Goal: Task Accomplishment & Management: Complete application form

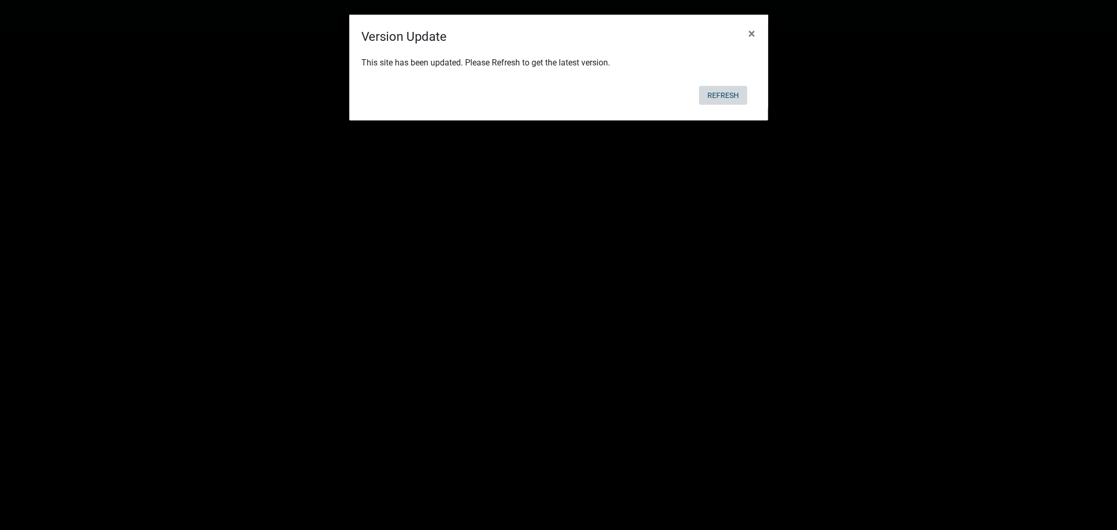
click at [729, 91] on button "Refresh" at bounding box center [723, 95] width 48 height 19
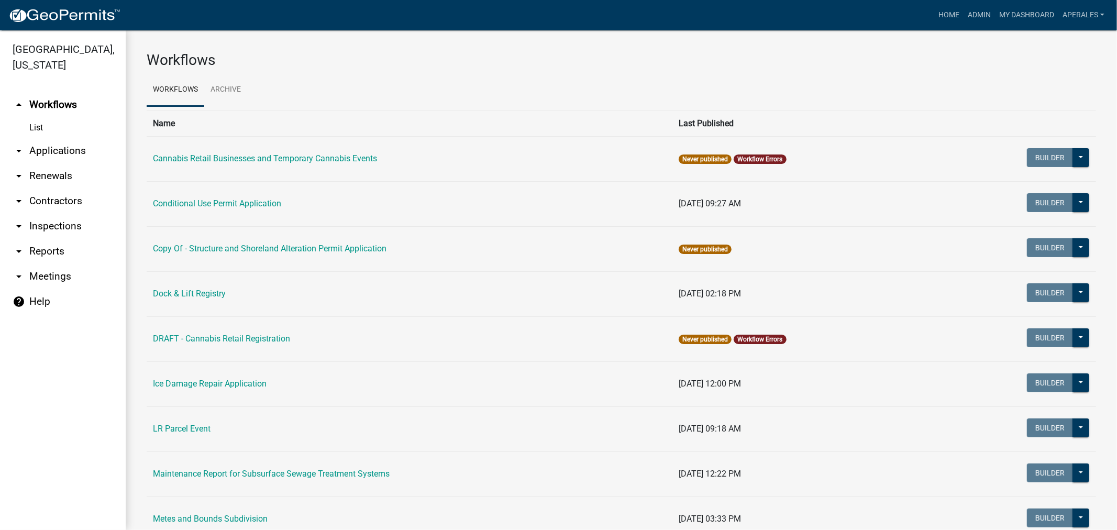
click at [34, 139] on link "arrow_drop_down Applications" at bounding box center [63, 150] width 126 height 25
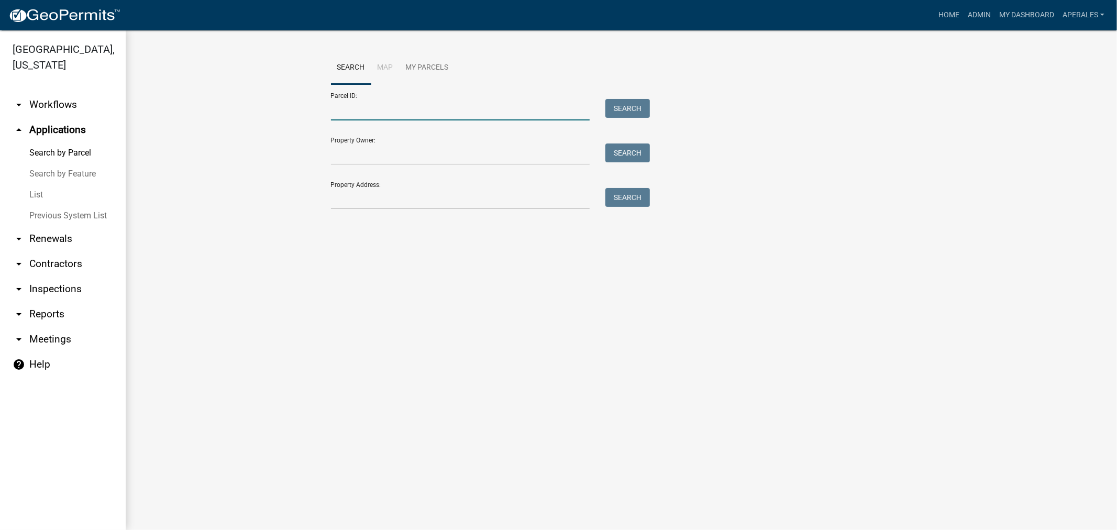
click at [372, 113] on input "Parcel ID:" at bounding box center [460, 109] width 259 height 21
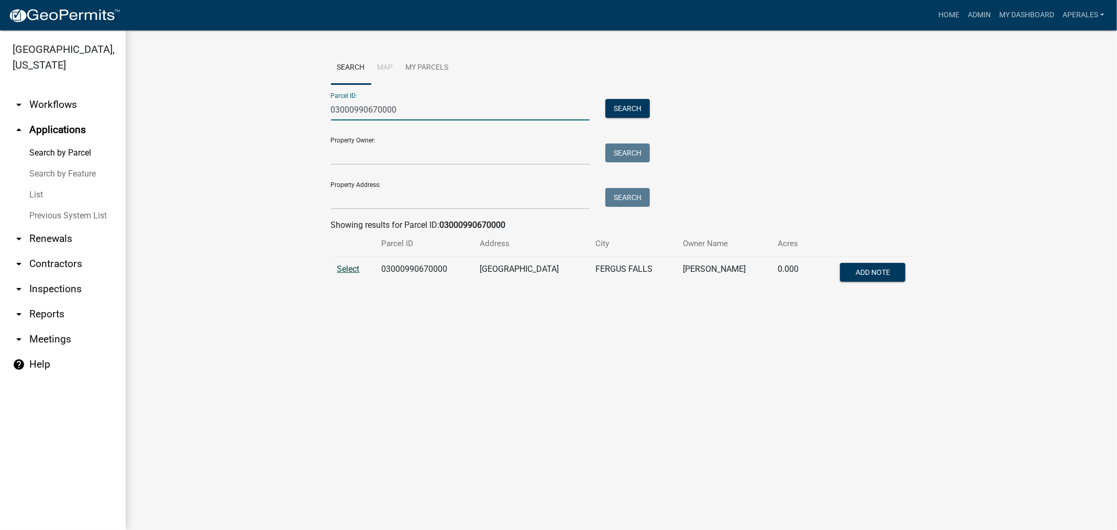
type input "03000990670000"
click at [341, 269] on span "Select" at bounding box center [348, 269] width 23 height 10
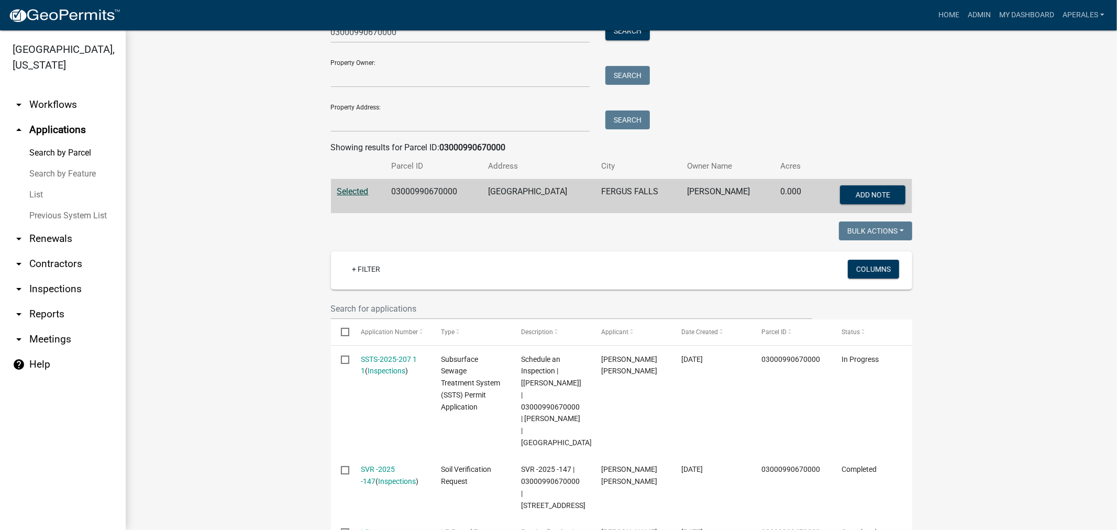
scroll to position [233, 0]
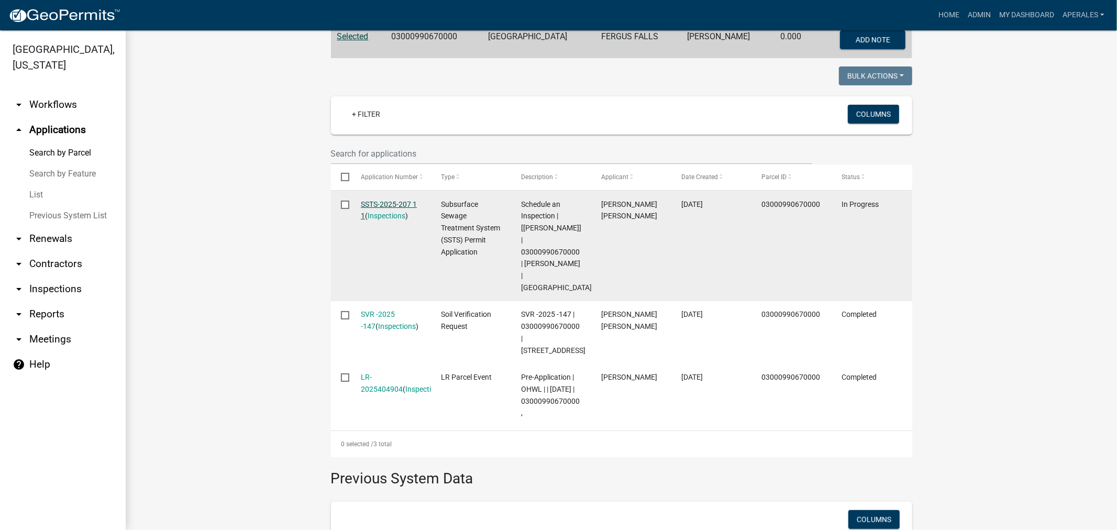
click at [368, 205] on link "SSTS-2025-207 1 1" at bounding box center [389, 210] width 56 height 20
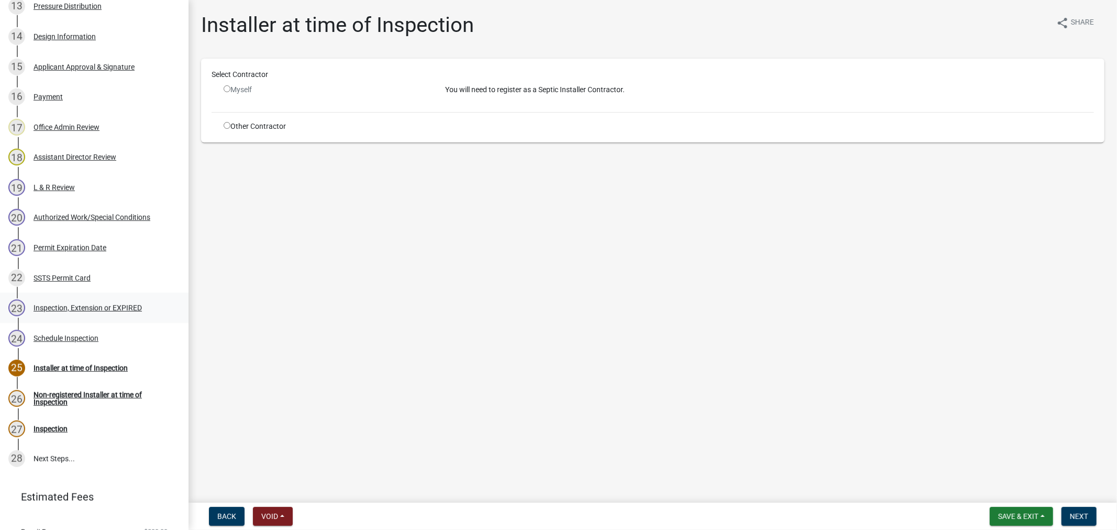
scroll to position [629, 0]
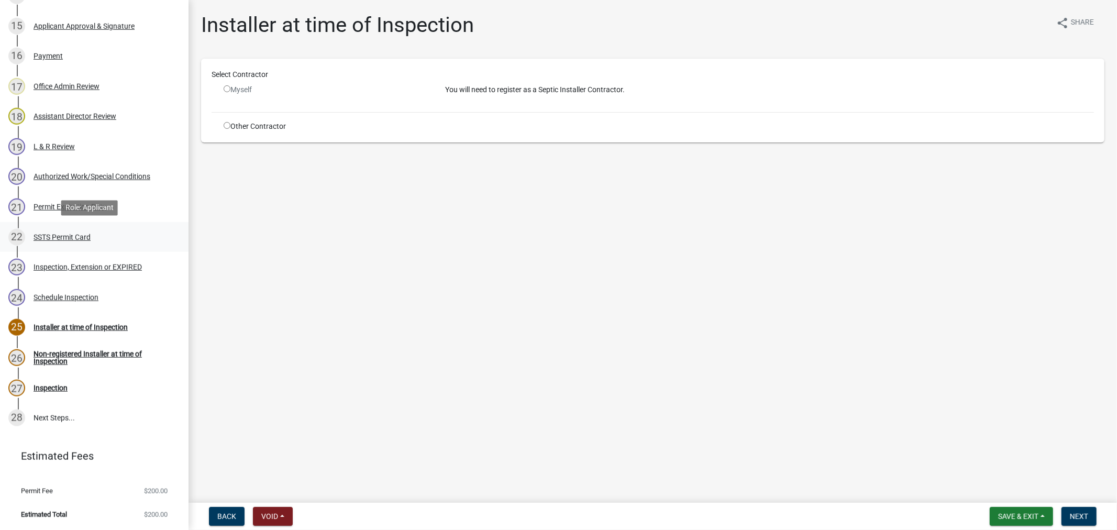
click at [46, 226] on link "22 SSTS Permit Card" at bounding box center [94, 237] width 189 height 30
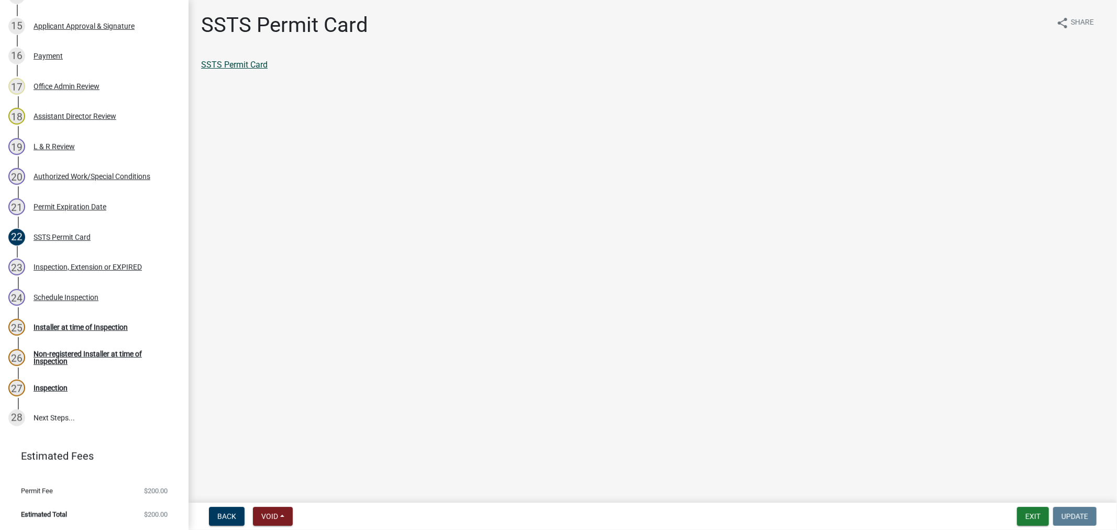
click at [247, 64] on link "SSTS Permit Card" at bounding box center [234, 65] width 67 height 10
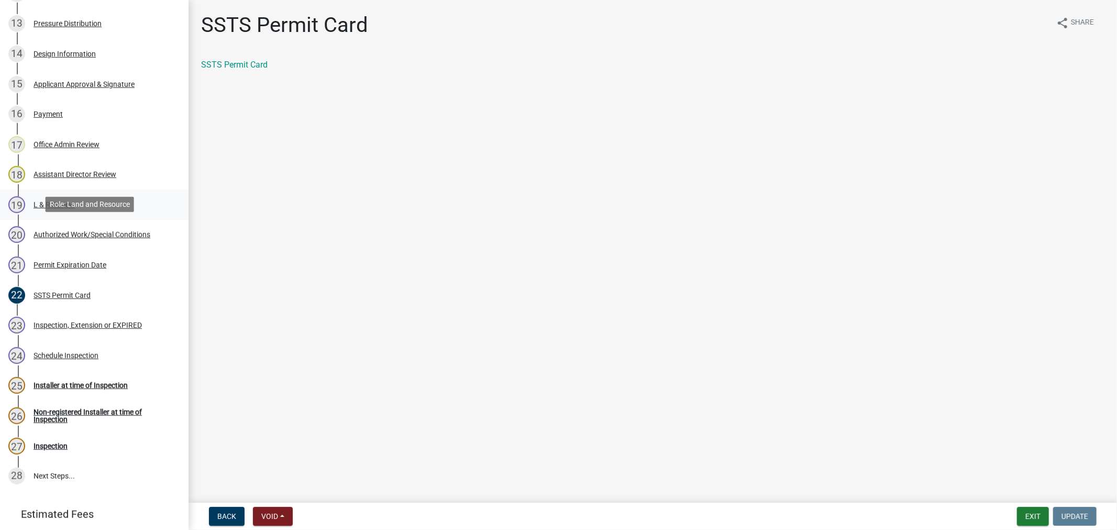
scroll to position [512, 0]
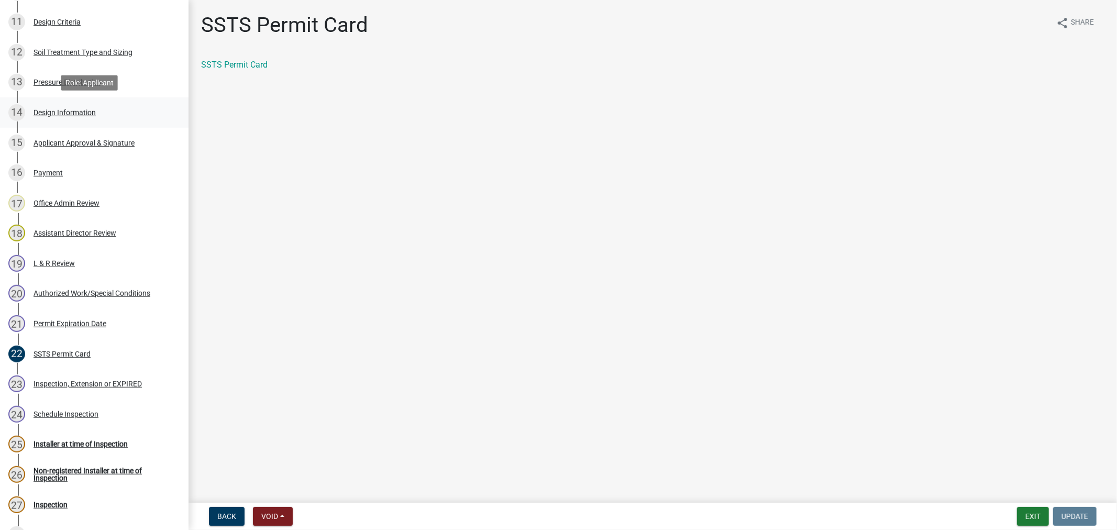
click at [69, 117] on div "14 Design Information" at bounding box center [89, 112] width 163 height 17
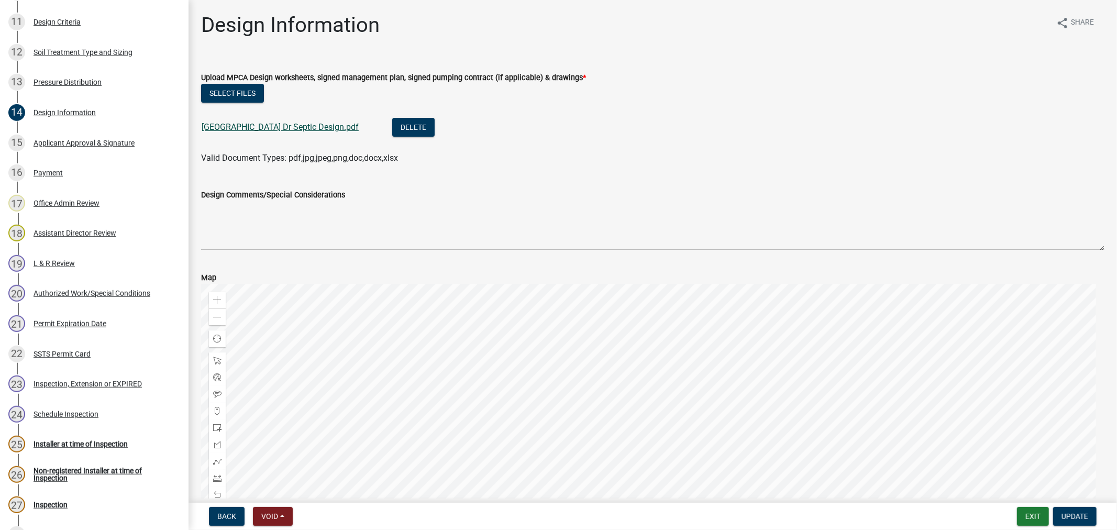
click at [243, 124] on link "27346 Riverside Dr Septic Design.pdf" at bounding box center [280, 127] width 157 height 10
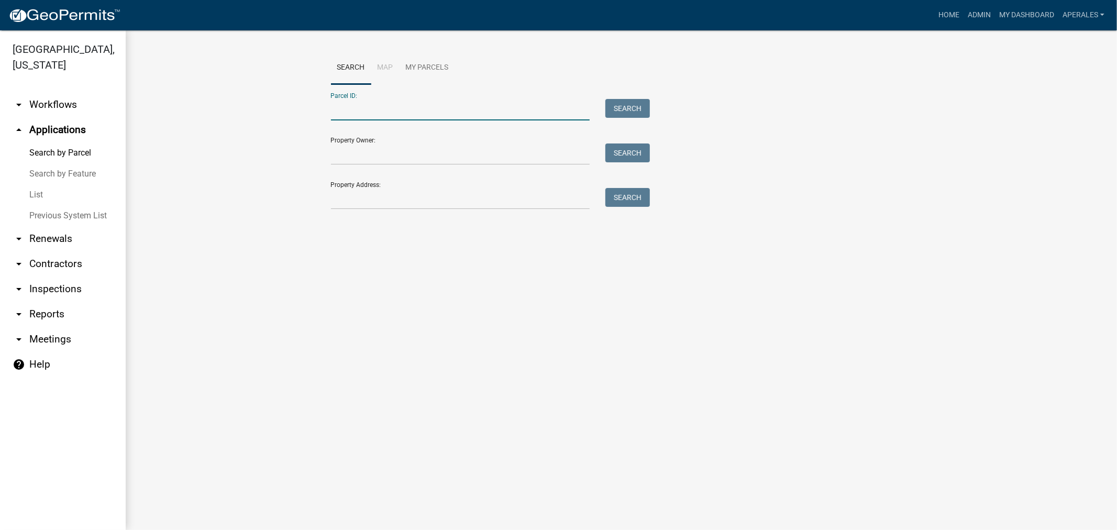
drag, startPoint x: 366, startPoint y: 114, endPoint x: 373, endPoint y: 111, distance: 8.5
click at [366, 114] on input "Parcel ID:" at bounding box center [460, 109] width 259 height 21
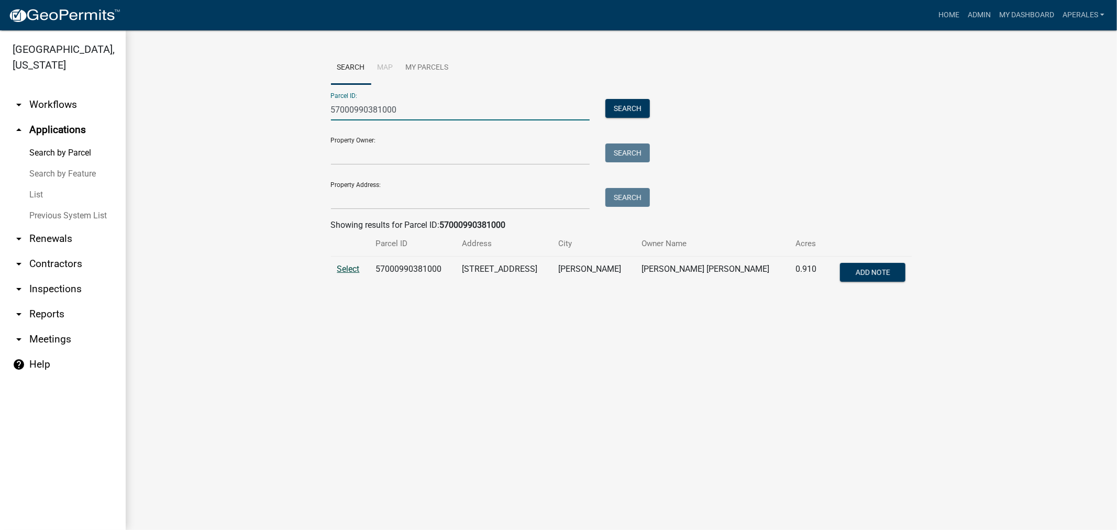
type input "57000990381000"
click at [339, 265] on span "Select" at bounding box center [348, 269] width 23 height 10
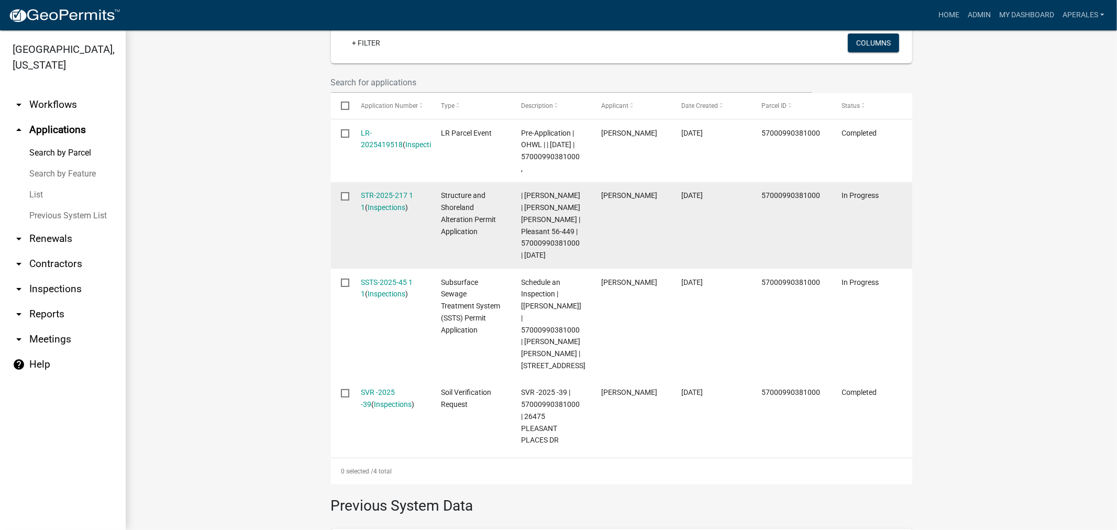
scroll to position [349, 0]
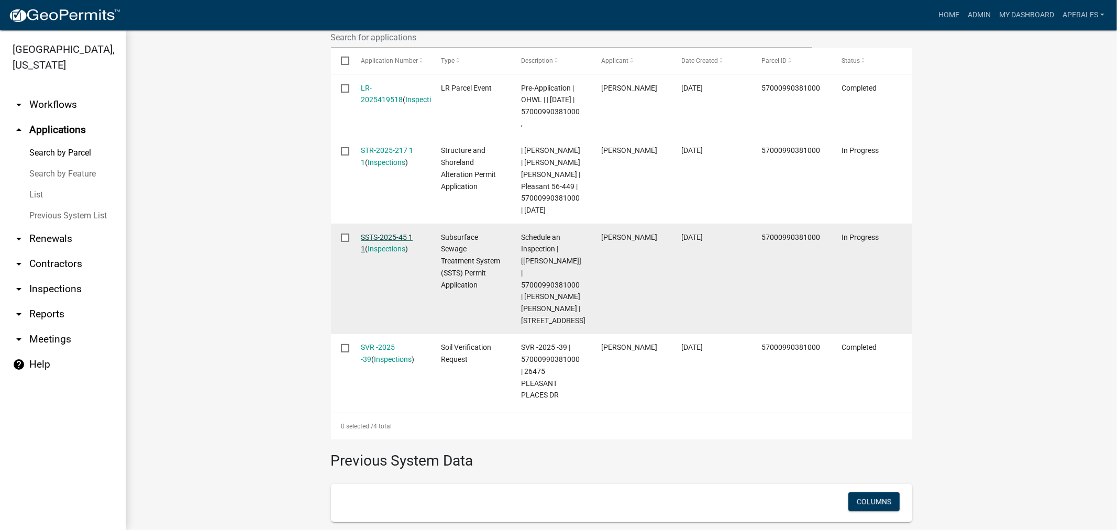
click at [384, 248] on link "SSTS-2025-45 1 1" at bounding box center [387, 243] width 52 height 20
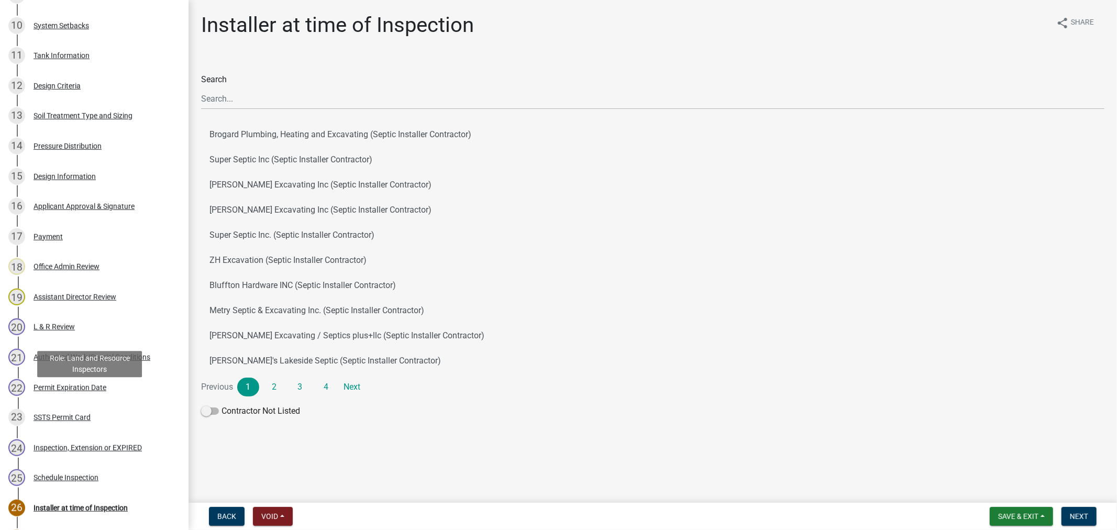
scroll to position [659, 0]
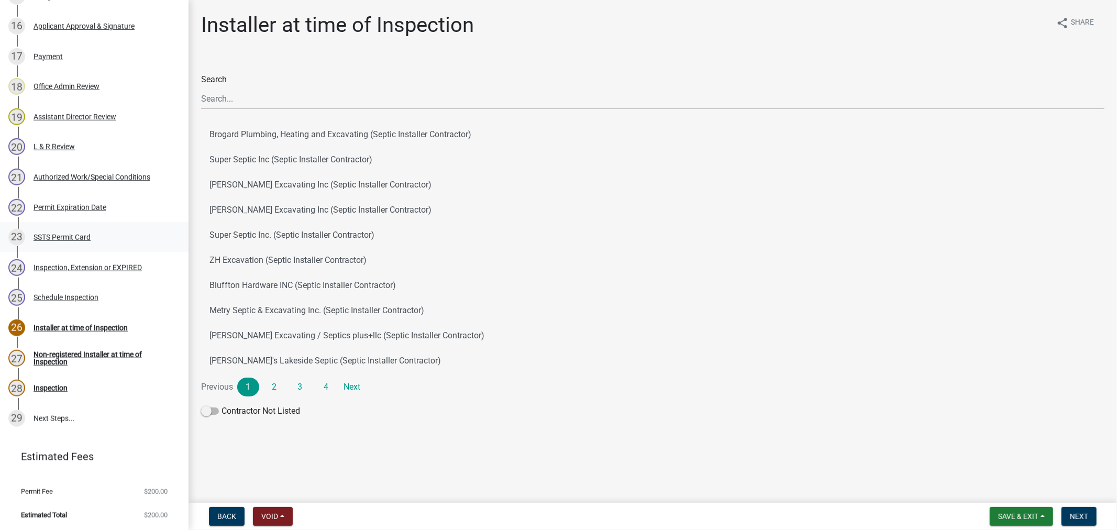
click at [85, 234] on div "SSTS Permit Card" at bounding box center [62, 237] width 57 height 7
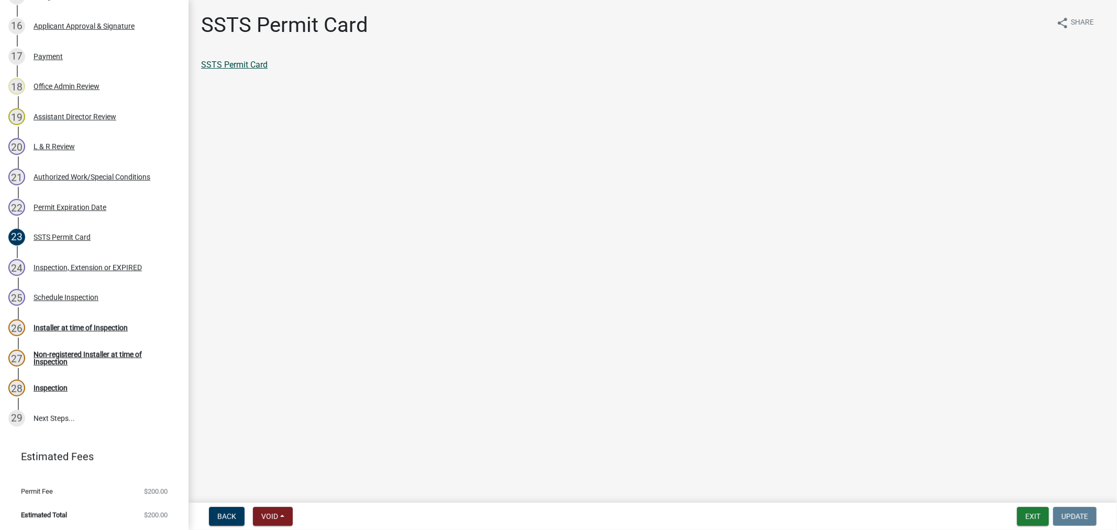
click at [239, 63] on link "SSTS Permit Card" at bounding box center [234, 65] width 67 height 10
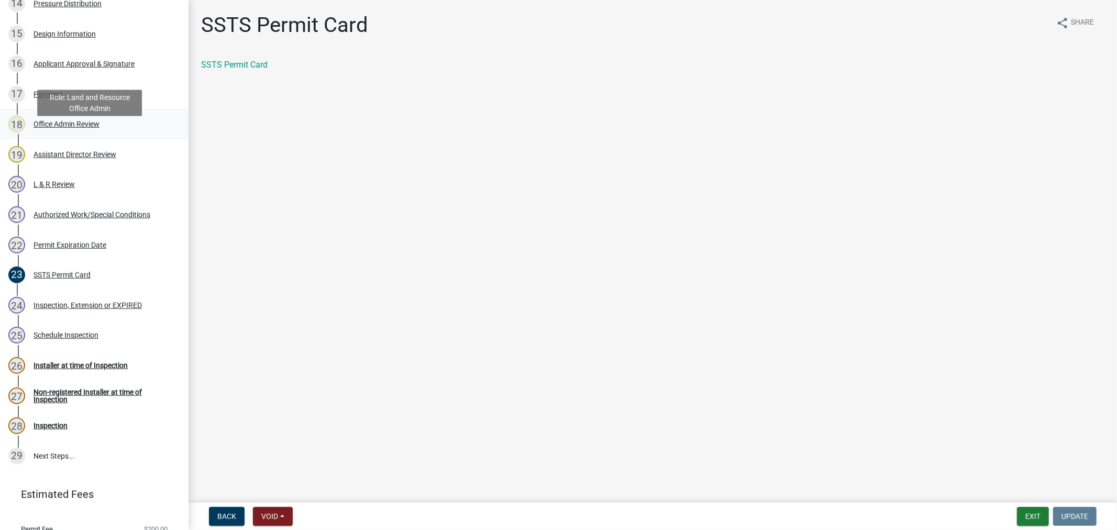
scroll to position [601, 0]
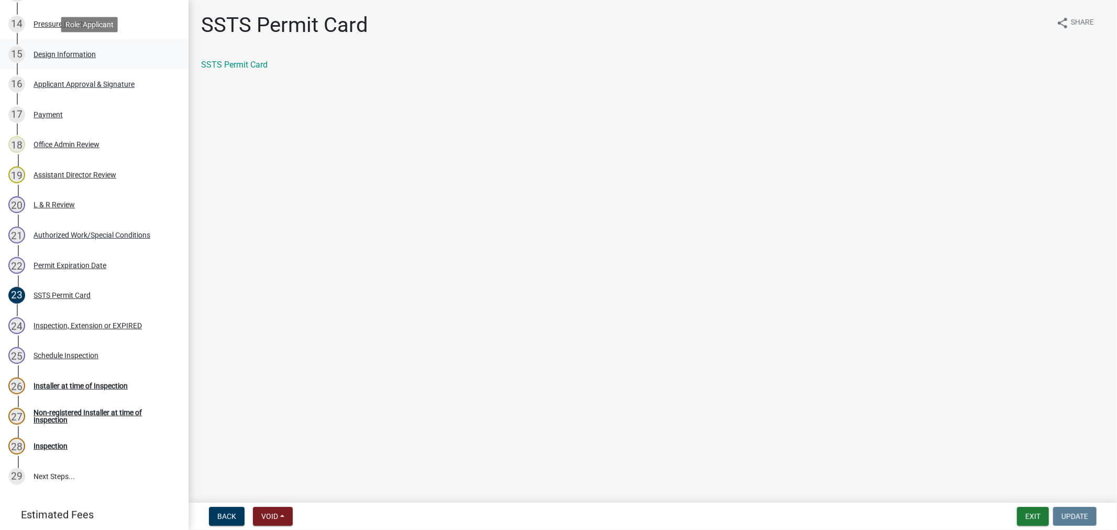
click at [38, 52] on div "Design Information" at bounding box center [65, 54] width 62 height 7
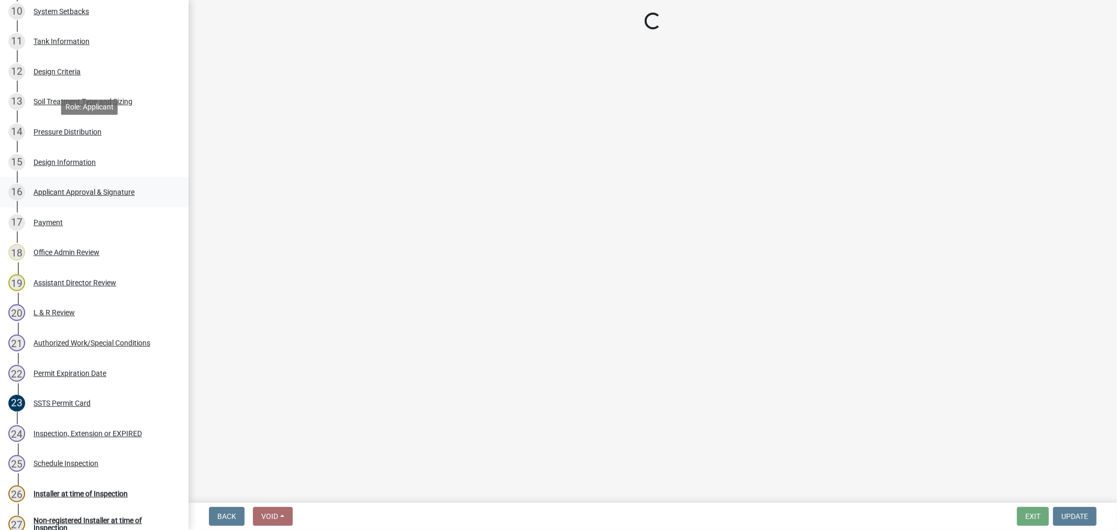
scroll to position [485, 0]
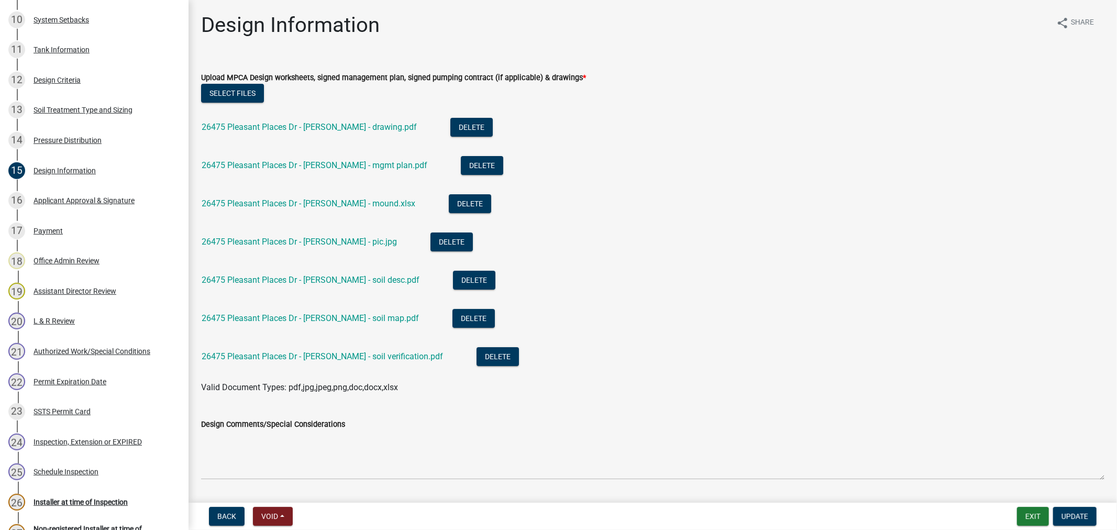
click at [278, 118] on div "26475 Pleasant Places Dr - Carr - drawing.pdf" at bounding box center [318, 128] width 232 height 21
click at [279, 128] on link "26475 Pleasant Places Dr - Carr - drawing.pdf" at bounding box center [309, 127] width 215 height 10
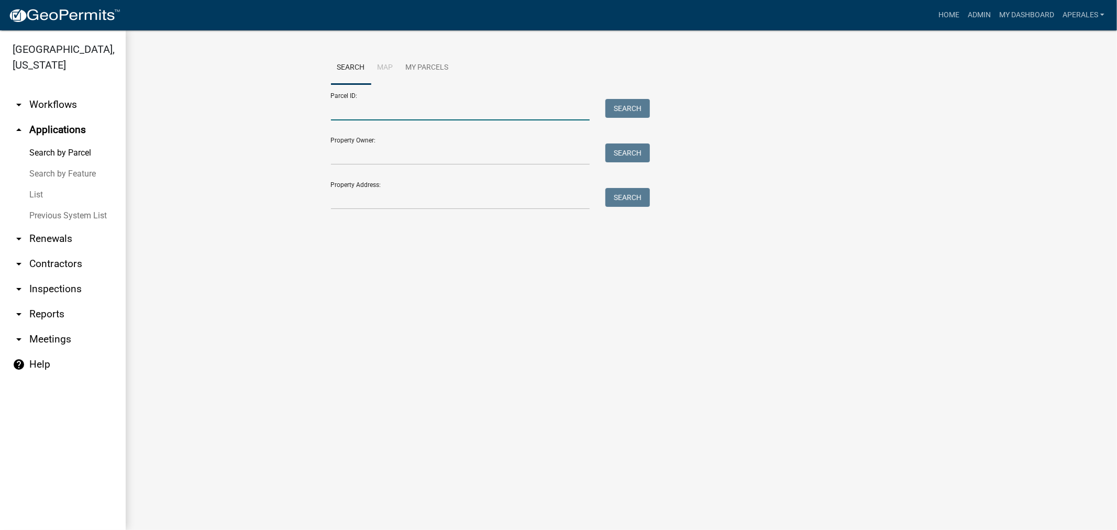
drag, startPoint x: 510, startPoint y: 109, endPoint x: 502, endPoint y: 107, distance: 8.1
click at [510, 109] on input "Parcel ID:" at bounding box center [460, 109] width 259 height 21
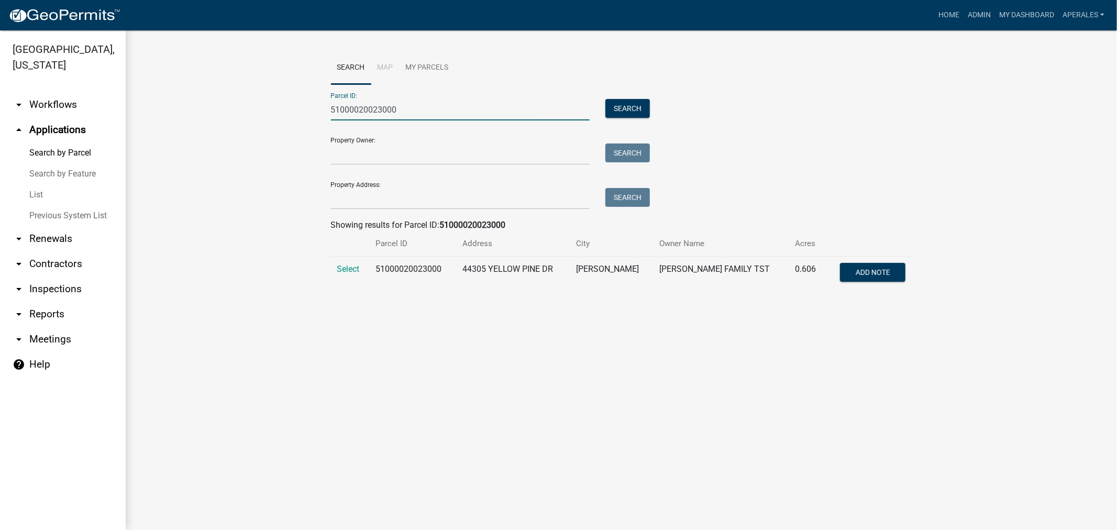
type input "51000020023000"
click at [344, 269] on span "Select" at bounding box center [348, 269] width 23 height 10
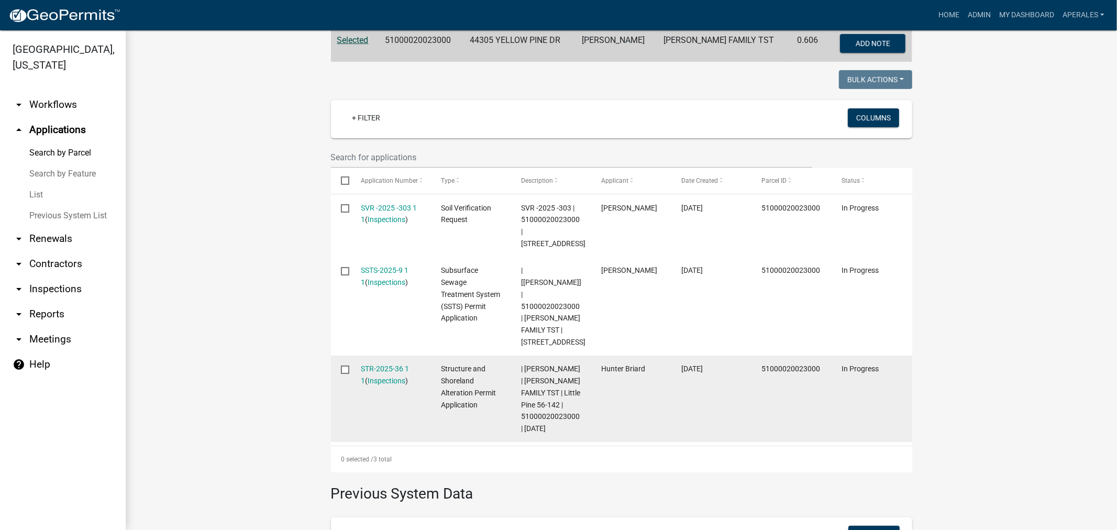
scroll to position [233, 0]
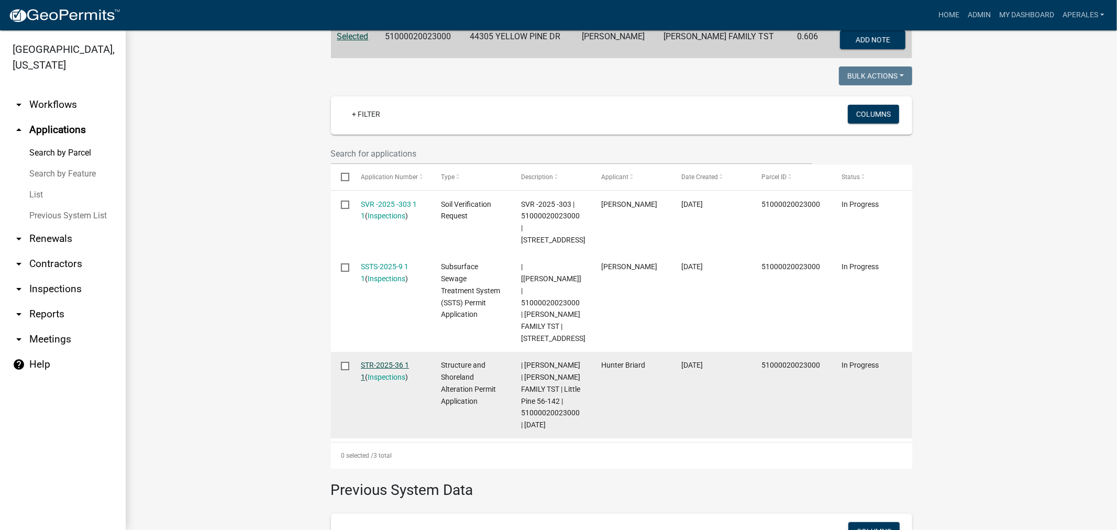
click at [376, 361] on link "STR-2025-36 1 1" at bounding box center [385, 371] width 48 height 20
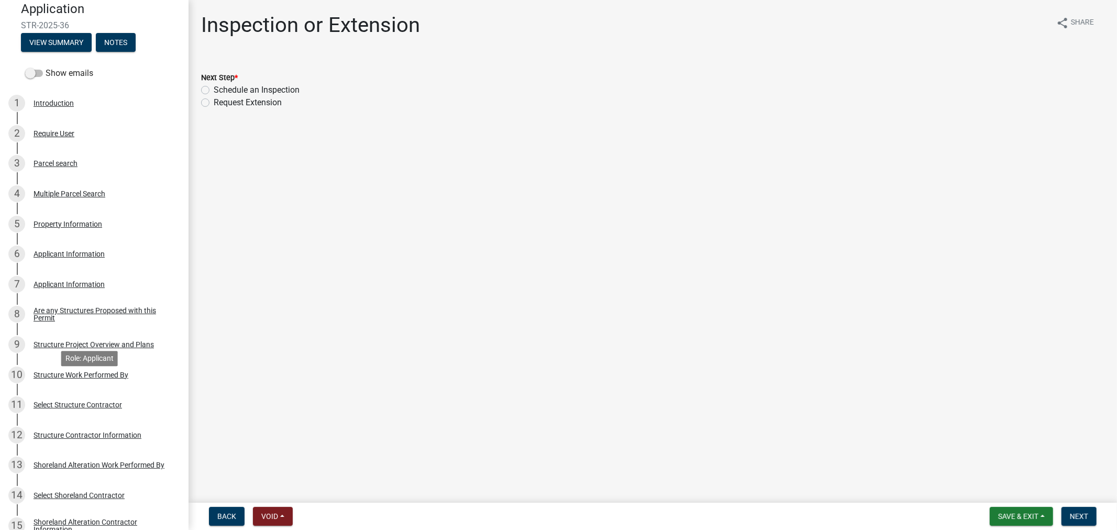
scroll to position [116, 0]
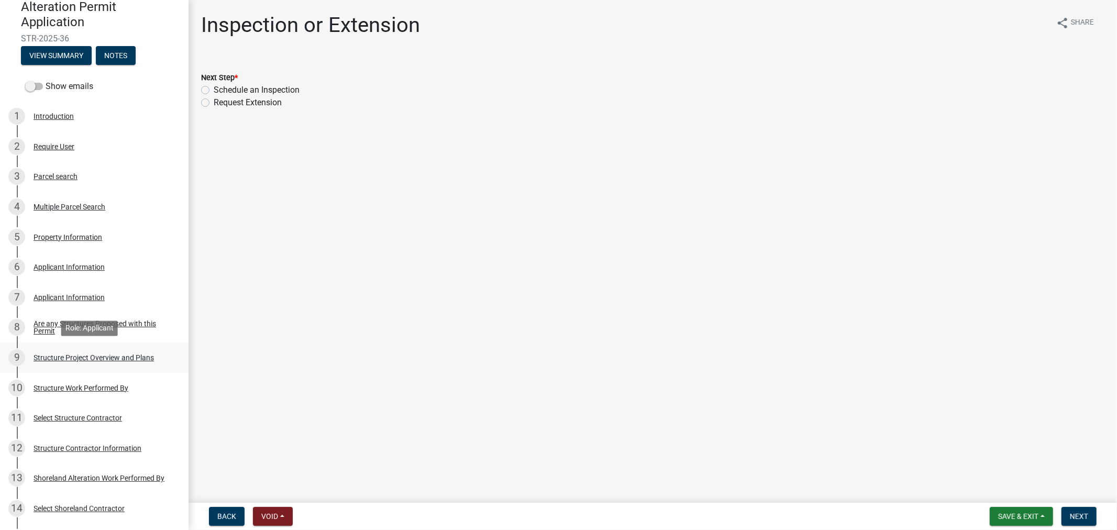
click at [106, 359] on div "Structure Project Overview and Plans" at bounding box center [94, 357] width 120 height 7
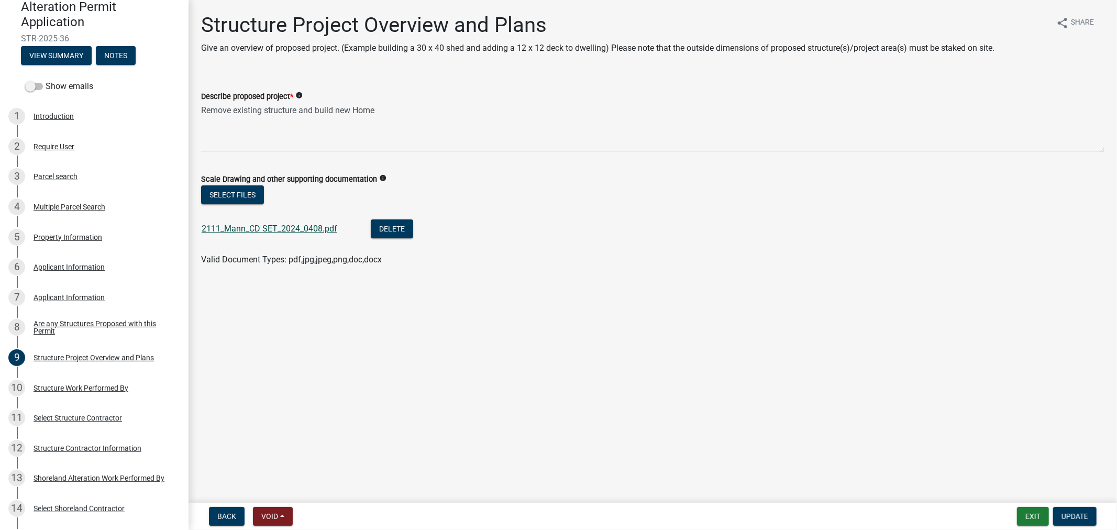
click at [270, 227] on link "2111_Mann_CD SET_2024_0408.pdf" at bounding box center [270, 229] width 136 height 10
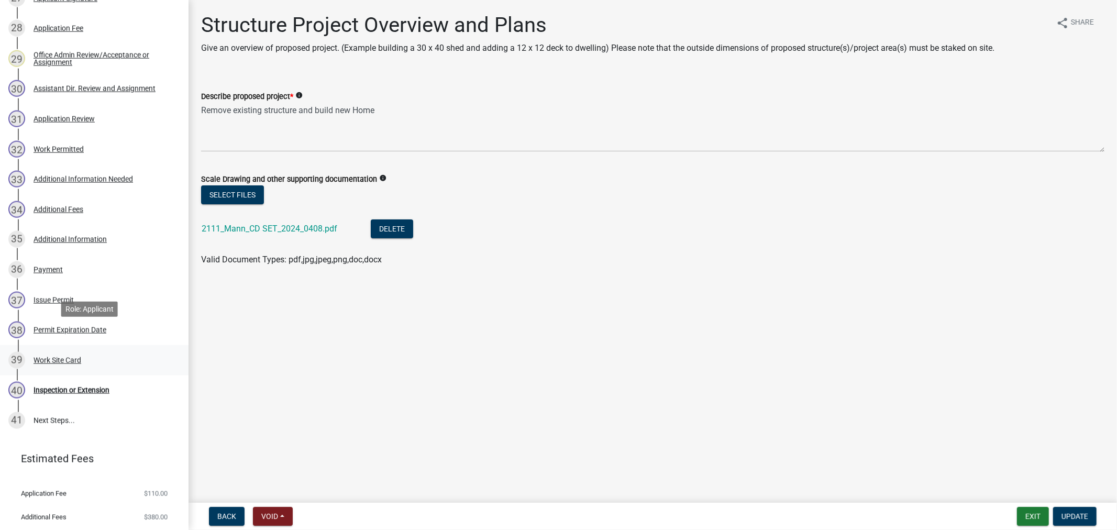
scroll to position [1044, 0]
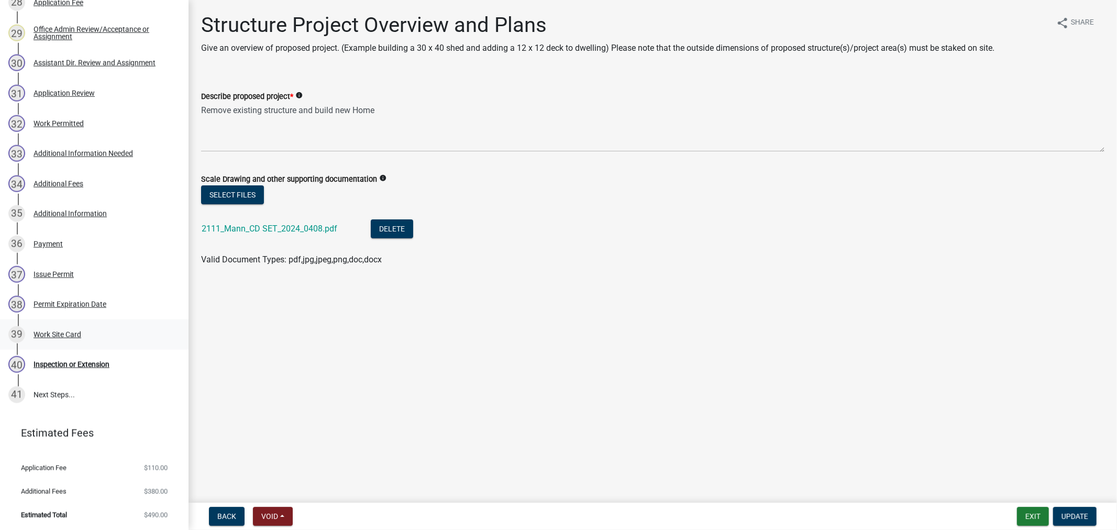
click at [64, 324] on link "39 Work Site Card" at bounding box center [94, 335] width 189 height 30
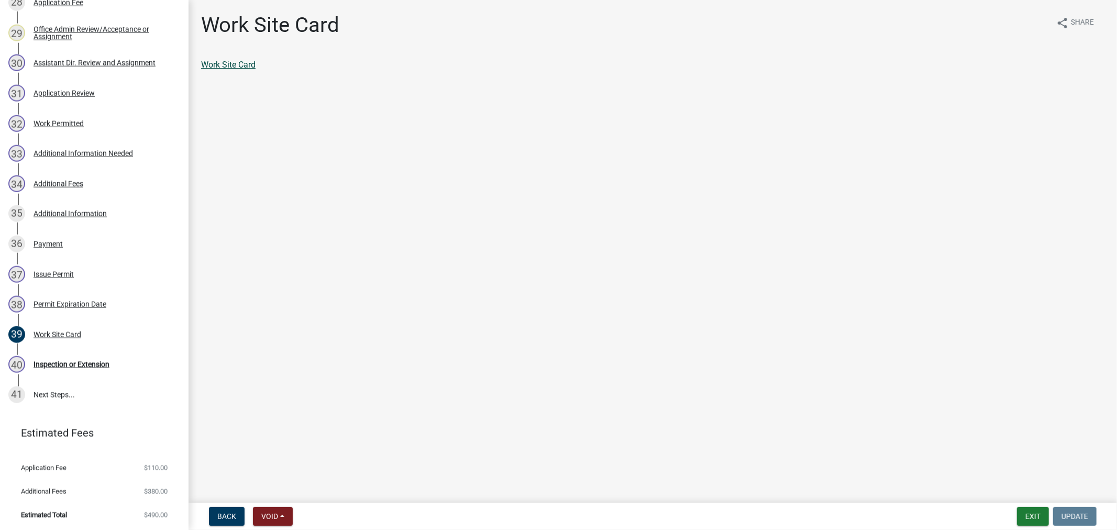
click at [236, 61] on link "Work Site Card" at bounding box center [228, 65] width 54 height 10
click at [208, 64] on link "Work Site Card" at bounding box center [228, 65] width 54 height 10
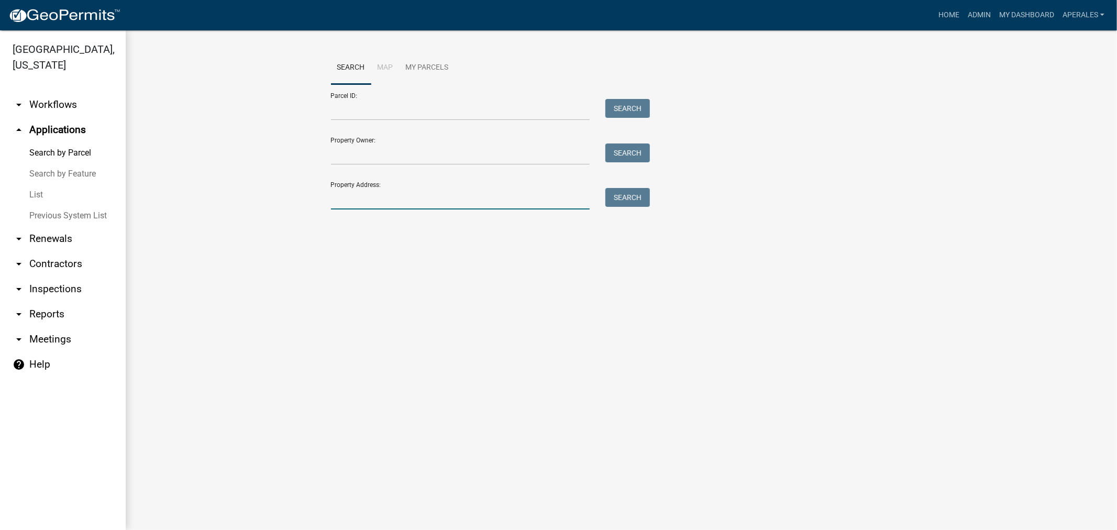
click at [381, 203] on input "Property Address:" at bounding box center [460, 198] width 259 height 21
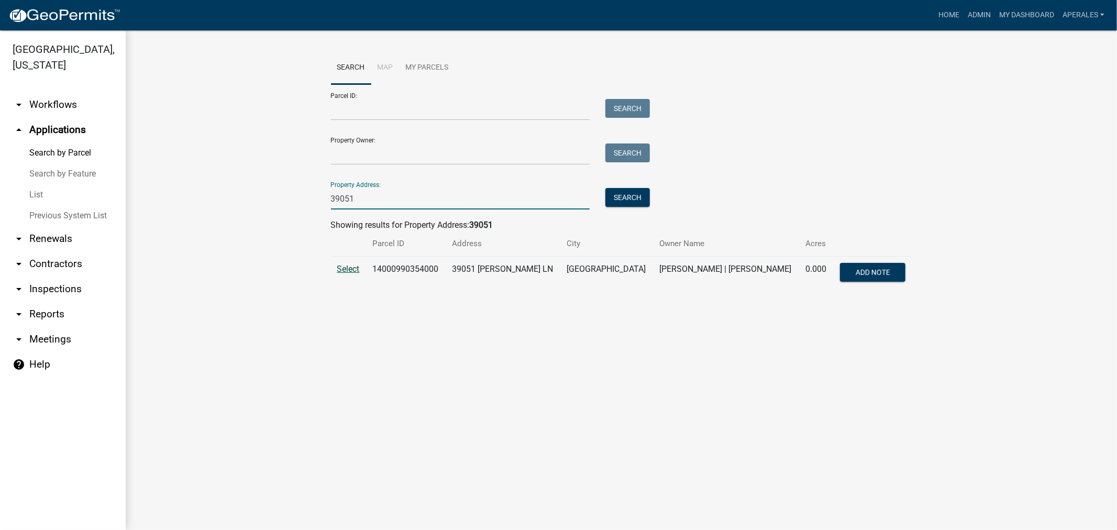
type input "39051"
click at [342, 266] on span "Select" at bounding box center [348, 269] width 23 height 10
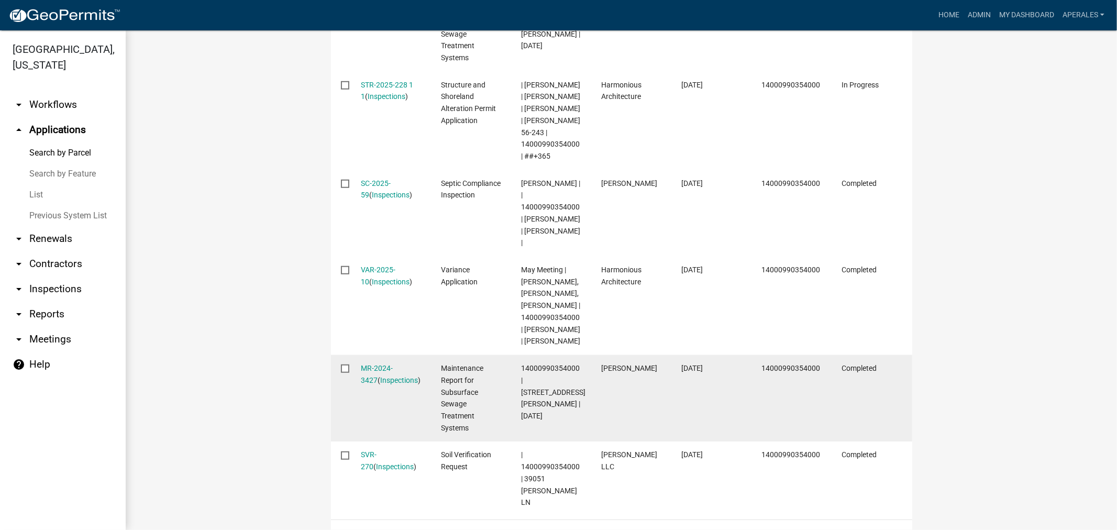
scroll to position [640, 0]
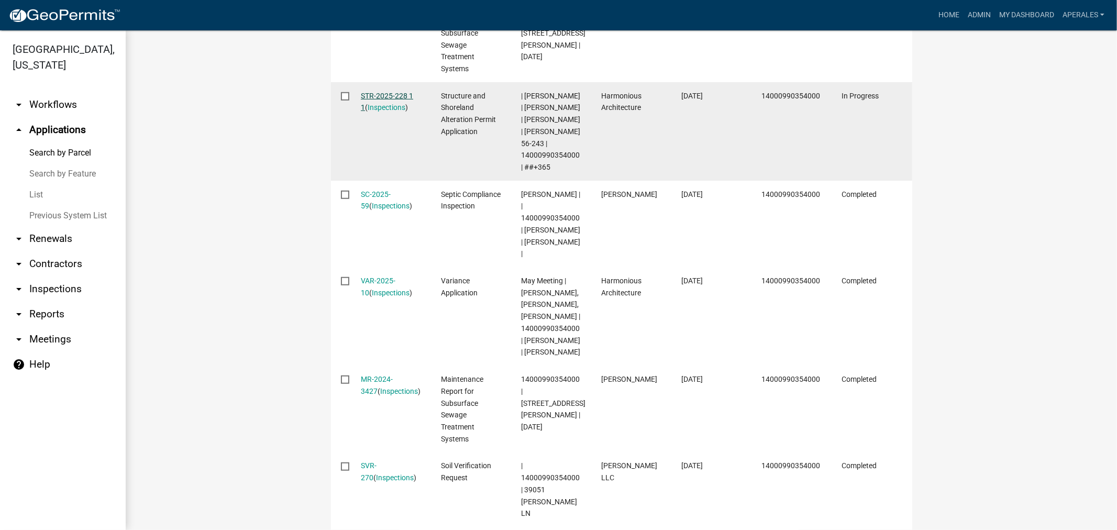
click at [396, 95] on link "STR-2025-228 1 1" at bounding box center [387, 102] width 52 height 20
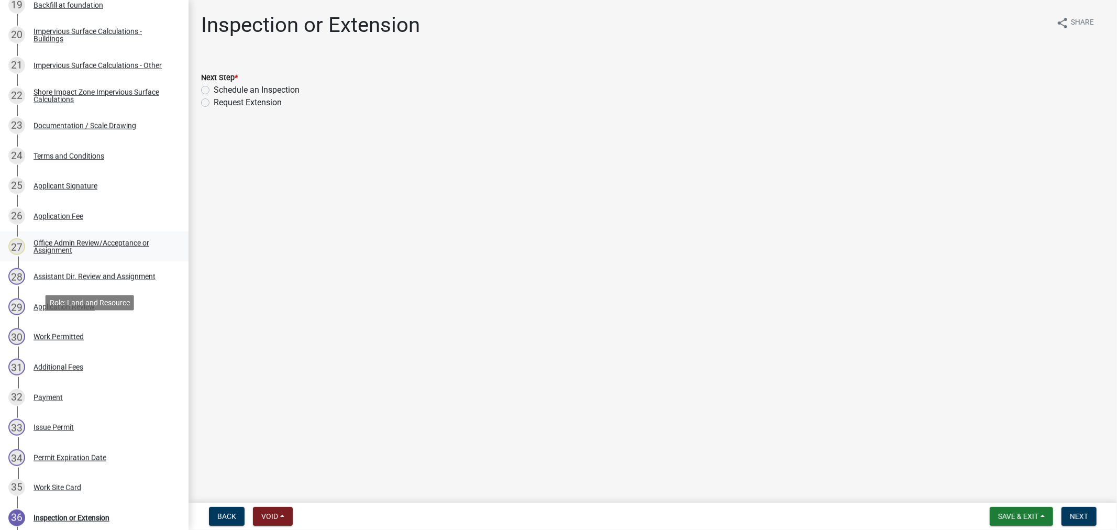
scroll to position [694, 0]
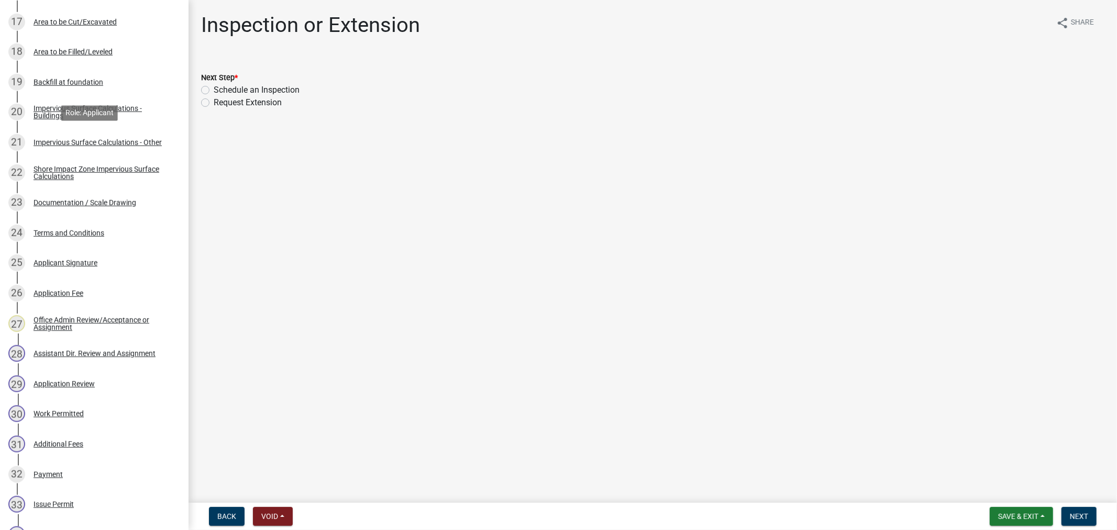
click at [94, 150] on link "21 Impervious Surface Calculations - Other" at bounding box center [94, 142] width 189 height 30
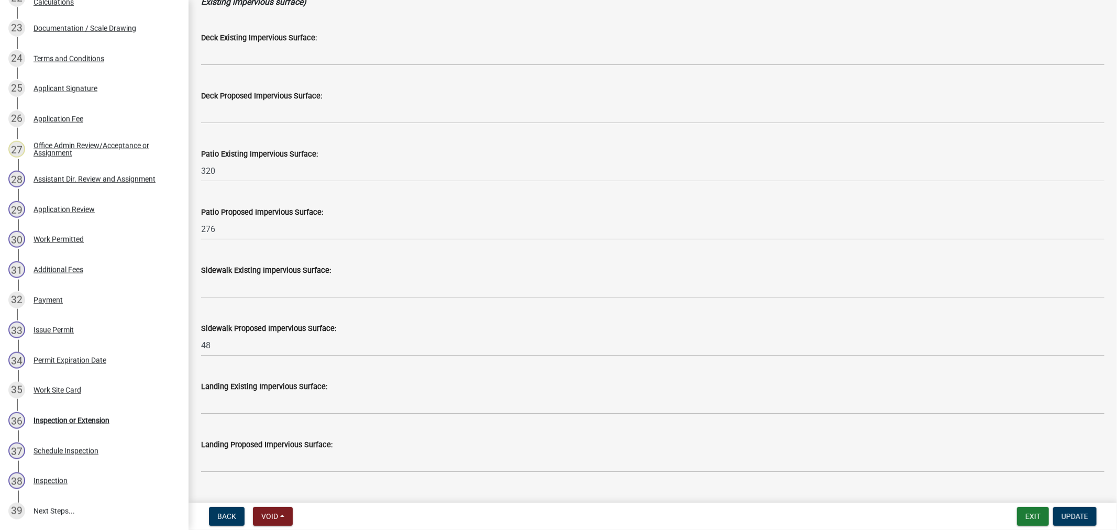
scroll to position [149, 0]
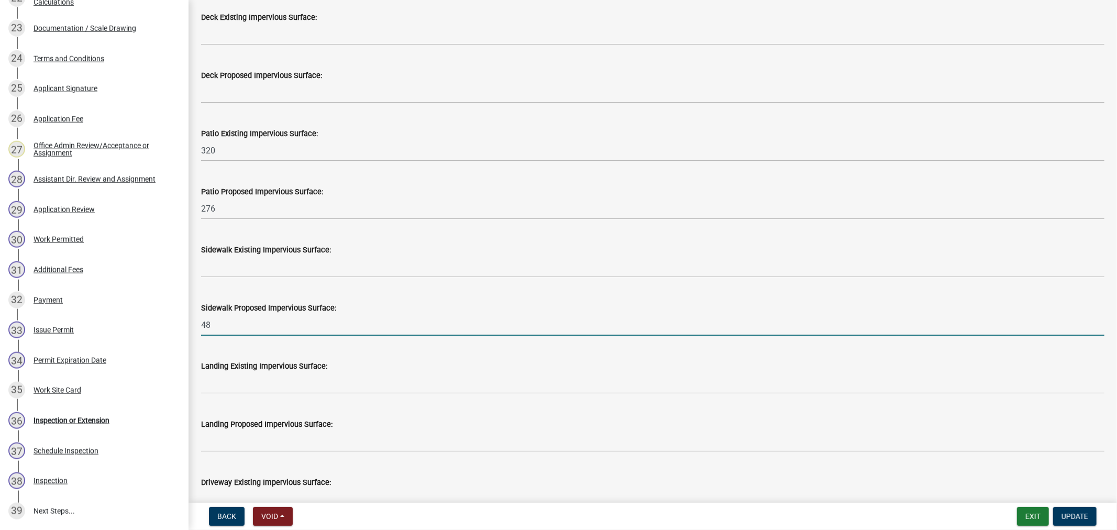
drag, startPoint x: 239, startPoint y: 329, endPoint x: 196, endPoint y: 333, distance: 42.6
click at [197, 333] on div "Sidewalk Proposed Impervious Surface: 48" at bounding box center [652, 311] width 919 height 49
click at [302, 316] on input "48" at bounding box center [653, 324] width 904 height 21
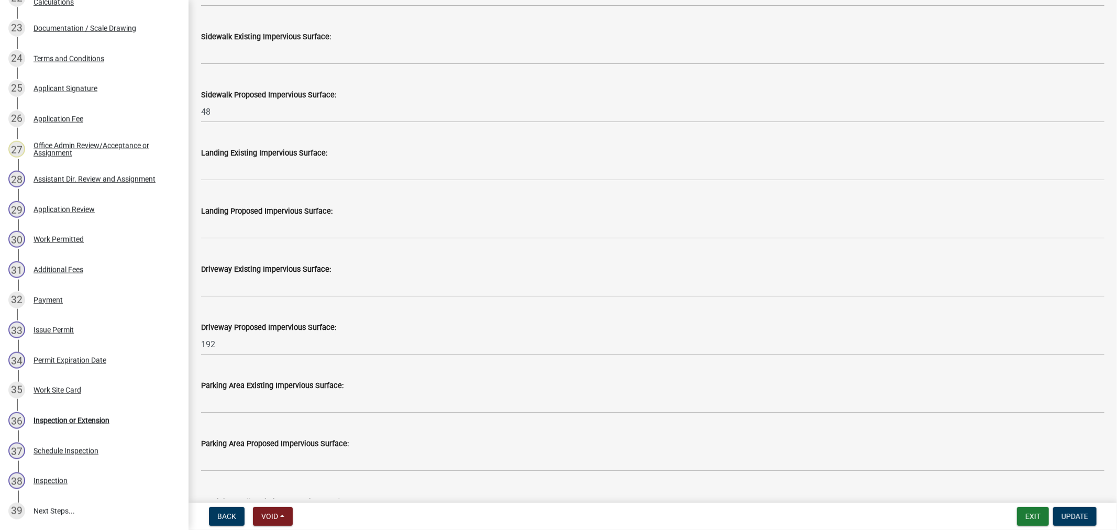
scroll to position [341, 0]
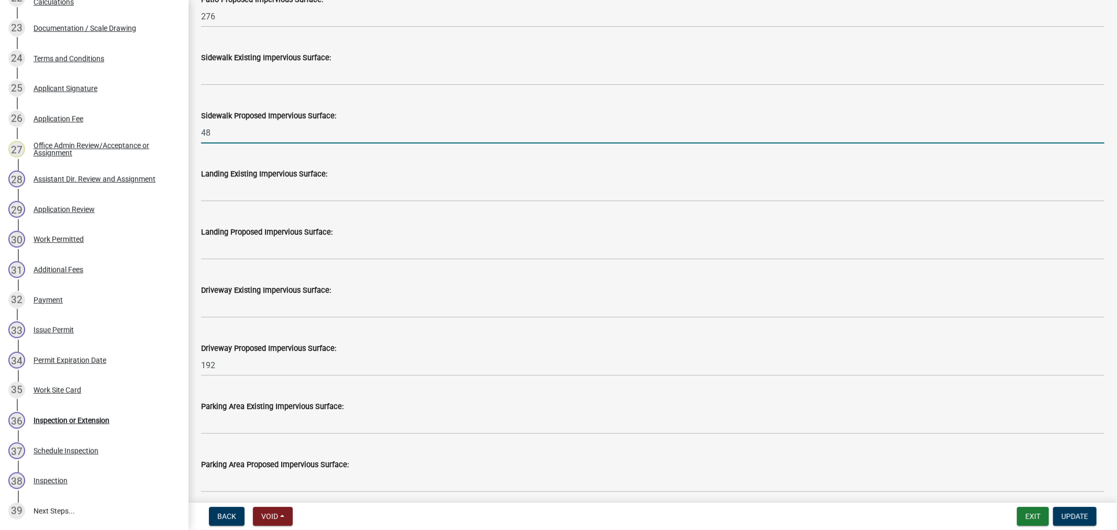
click at [227, 127] on input "48" at bounding box center [653, 132] width 904 height 21
type input "4"
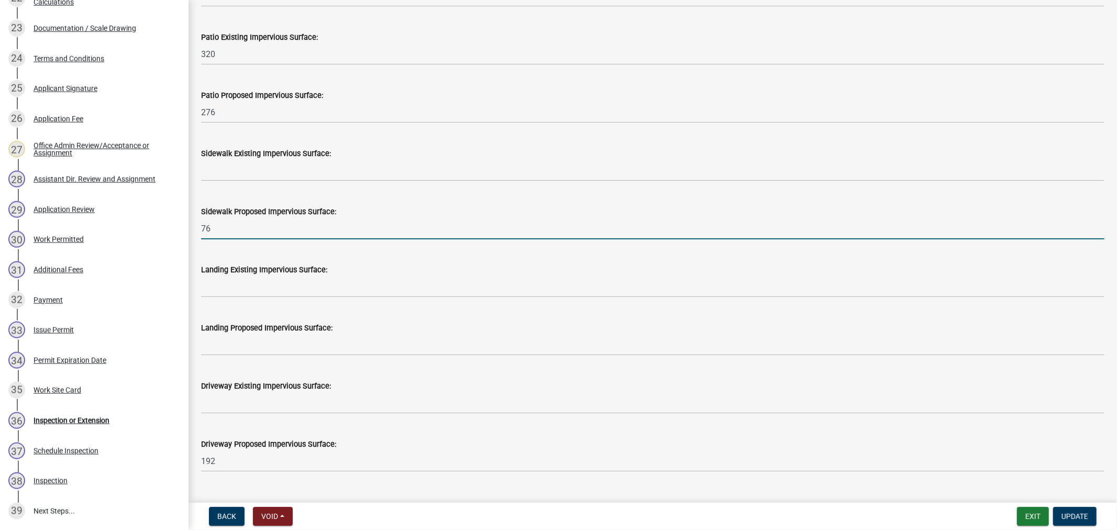
scroll to position [224, 0]
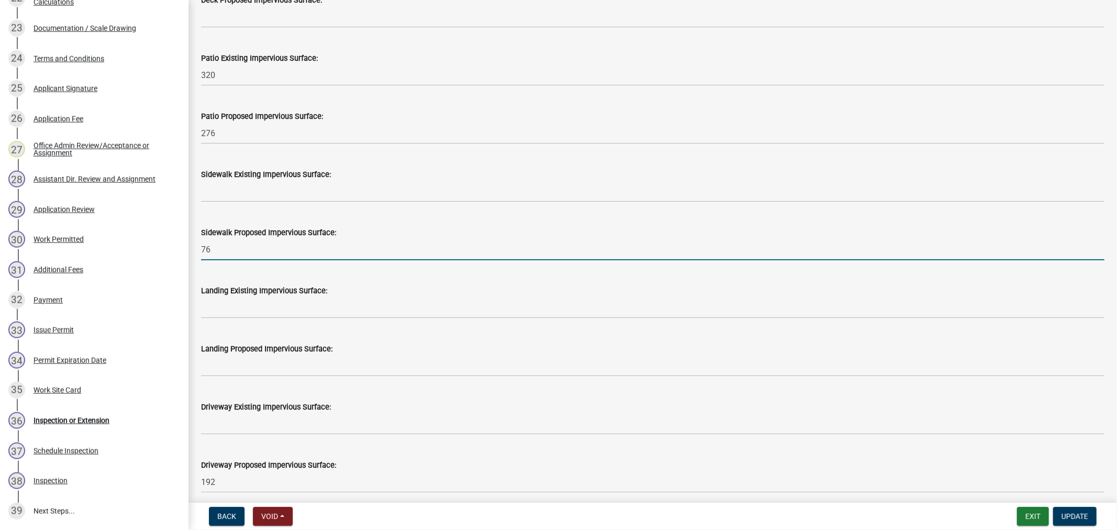
type input "76"
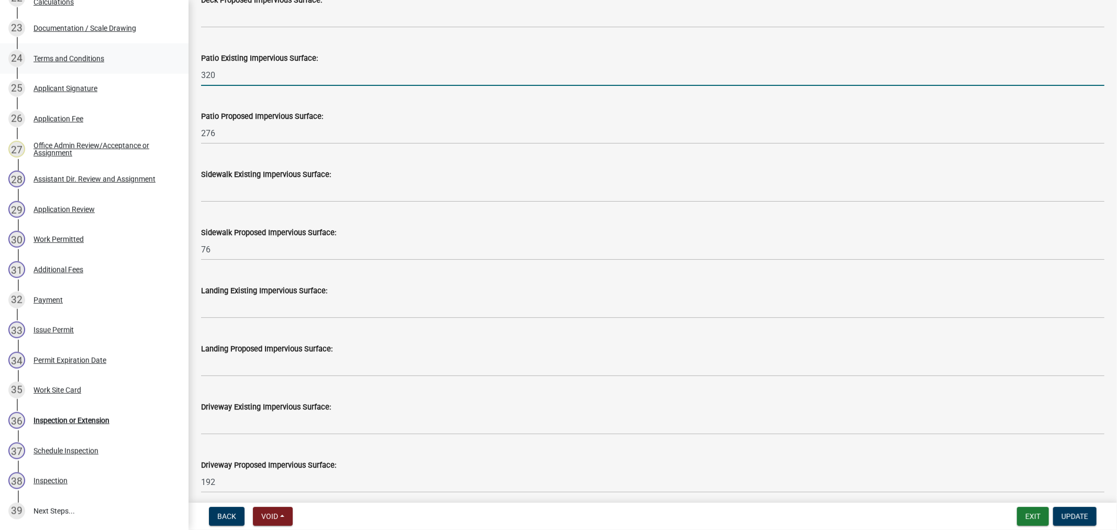
drag, startPoint x: 224, startPoint y: 80, endPoint x: 173, endPoint y: 56, distance: 56.5
click at [173, 65] on div "Structure and Shoreland Alteration Permit Application STR-2025-228 View Summary…" at bounding box center [558, 265] width 1117 height 530
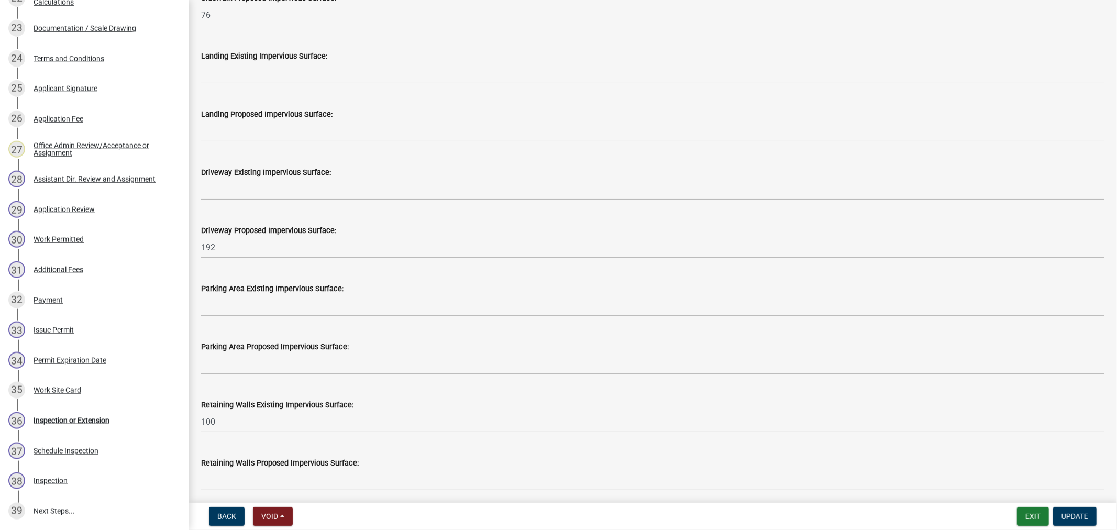
scroll to position [515, 0]
type input "280"
click at [1072, 519] on span "Update" at bounding box center [1075, 516] width 27 height 8
click at [1064, 519] on span "Update" at bounding box center [1075, 516] width 27 height 8
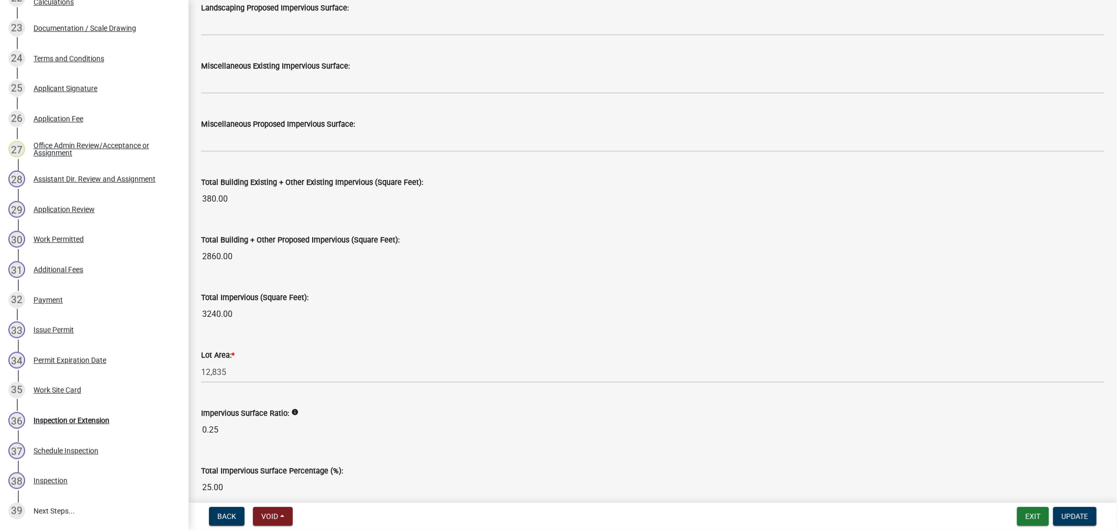
scroll to position [1080, 0]
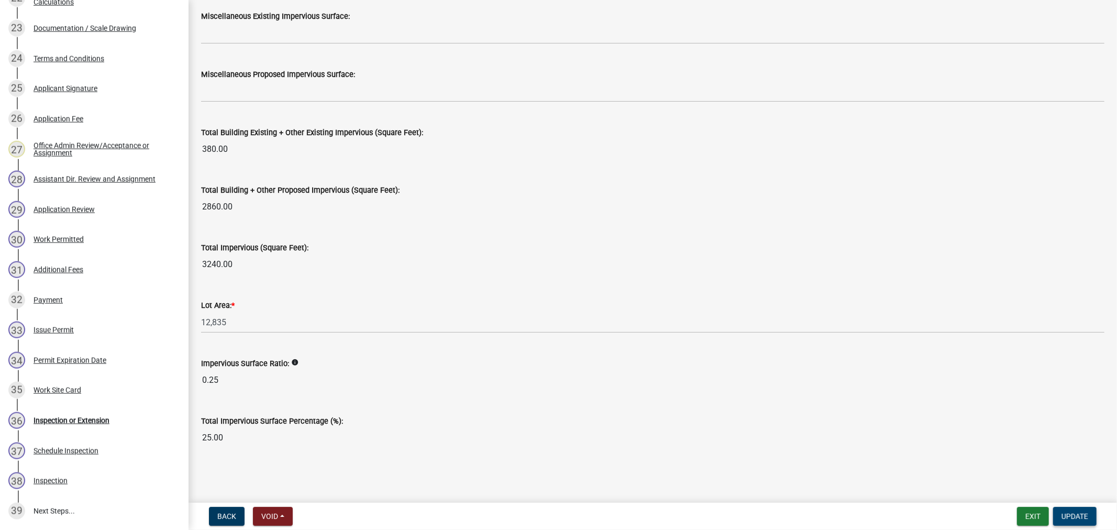
click at [1063, 513] on span "Update" at bounding box center [1075, 516] width 27 height 8
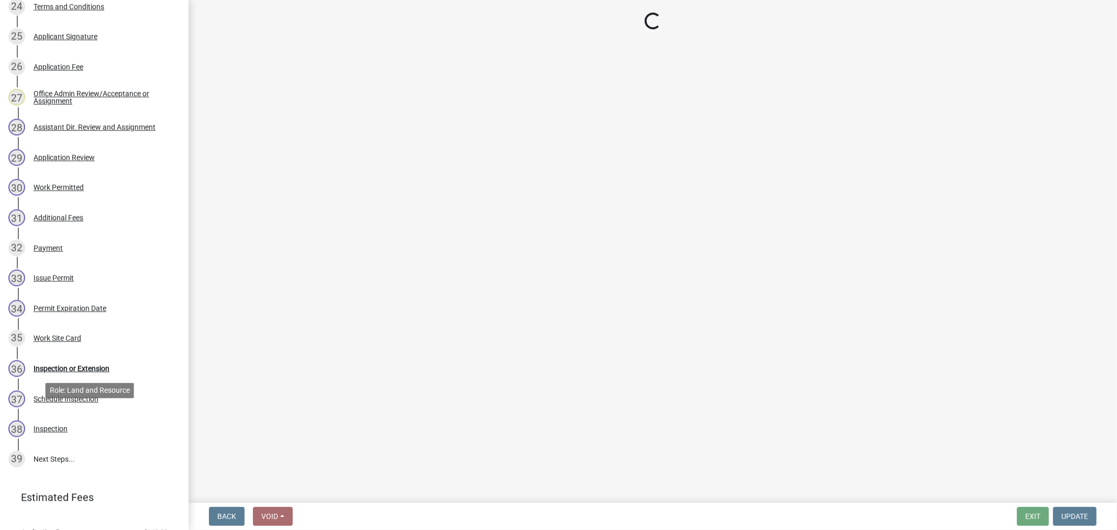
scroll to position [985, 0]
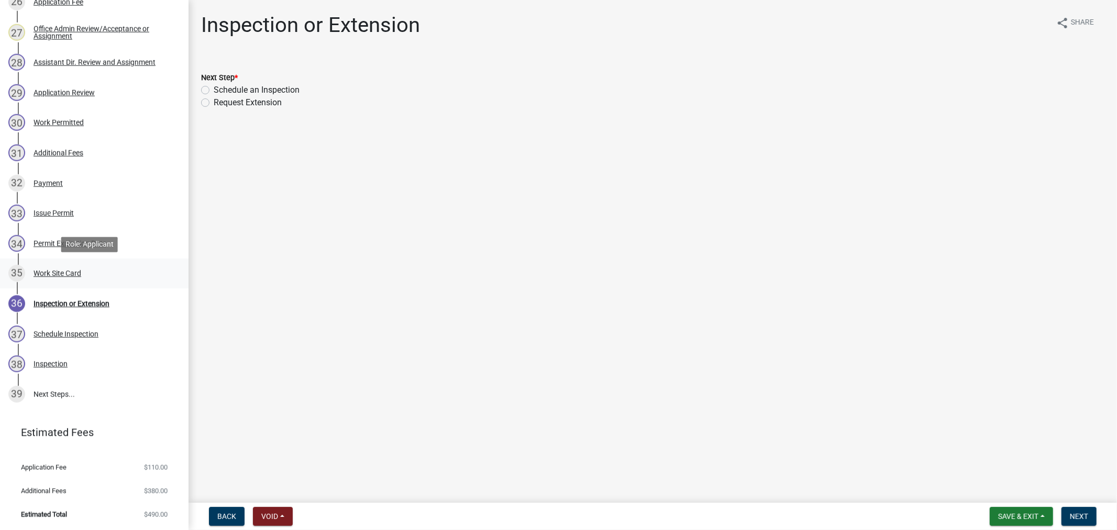
click at [51, 270] on div "Work Site Card" at bounding box center [58, 273] width 48 height 7
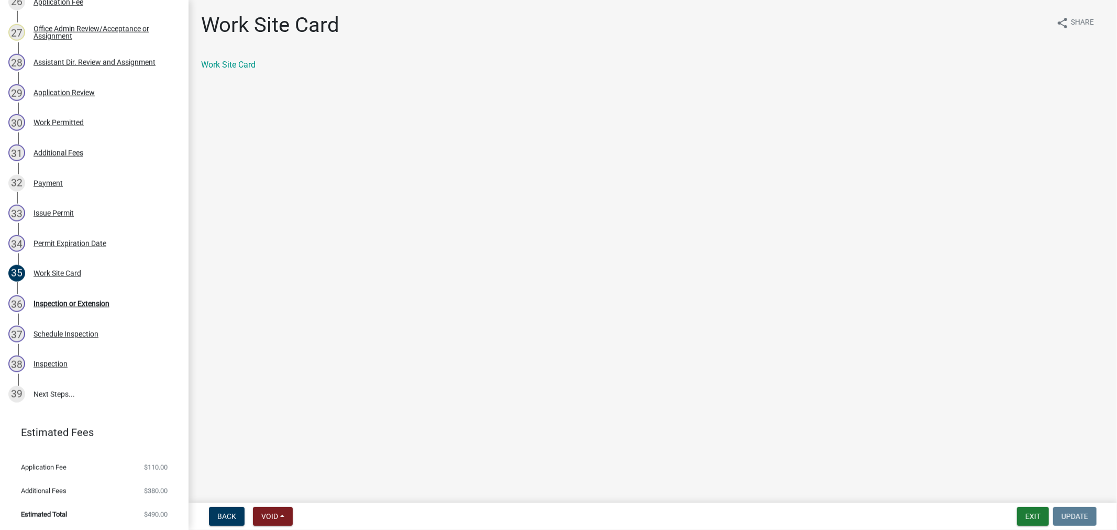
click at [251, 57] on div "Work Site Card share Share Work Site Card" at bounding box center [652, 51] width 919 height 76
click at [248, 66] on link "Work Site Card" at bounding box center [228, 65] width 54 height 10
click at [74, 241] on div "Permit Expiration Date" at bounding box center [70, 243] width 73 height 7
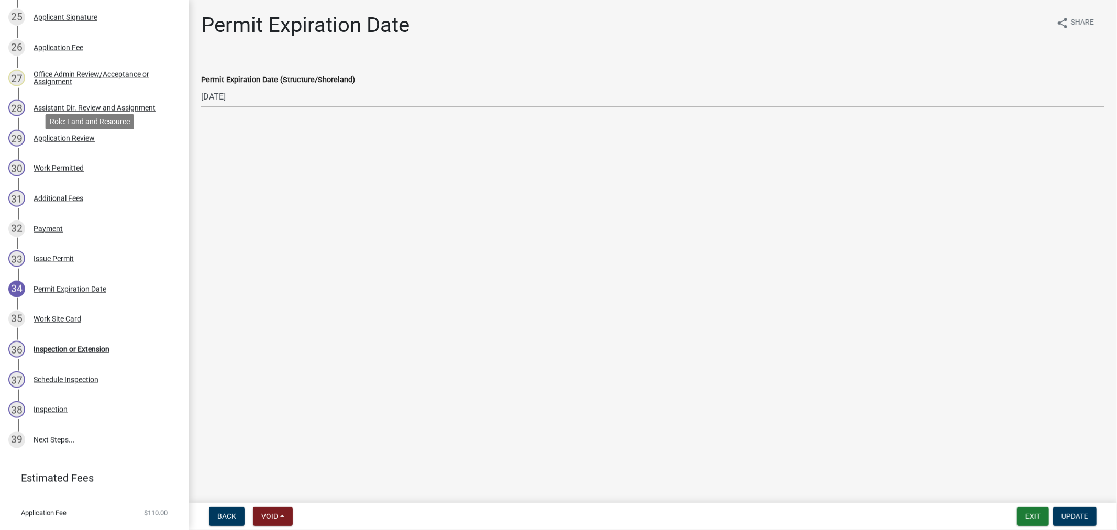
scroll to position [926, 0]
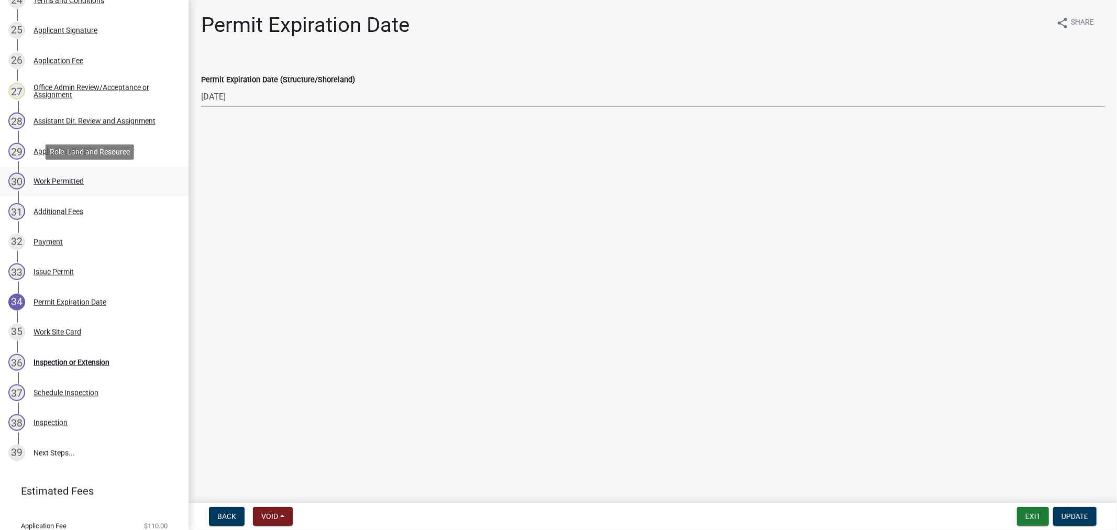
click at [37, 183] on div "Work Permitted" at bounding box center [59, 181] width 50 height 7
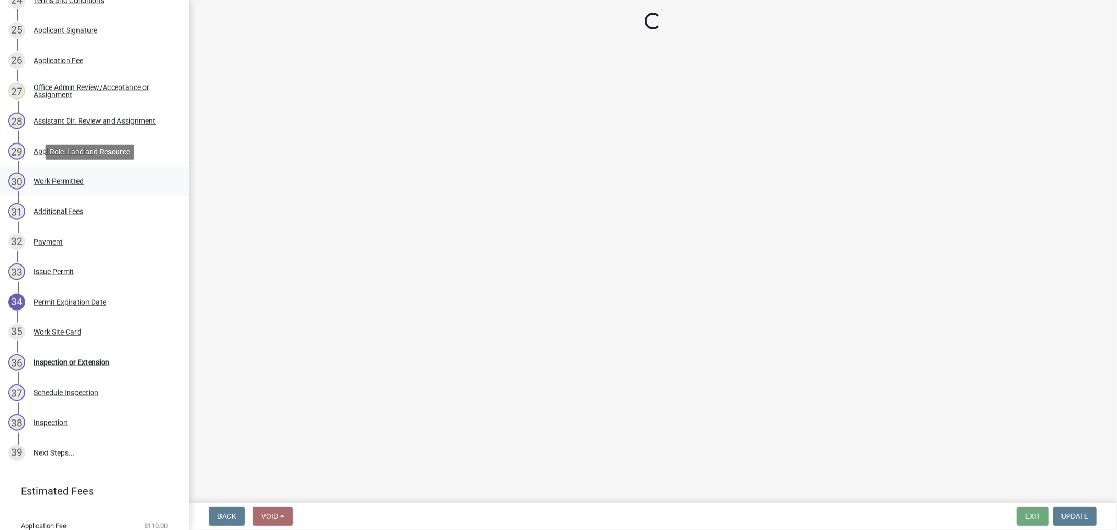
select select "4ffc802c-a91c-4807-8d38-a10afb9862f8"
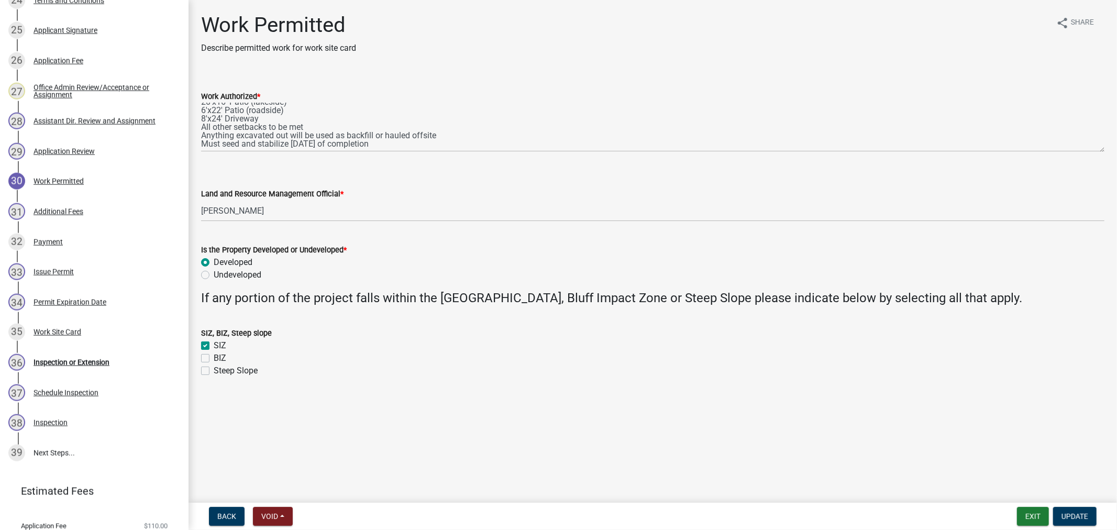
scroll to position [0, 0]
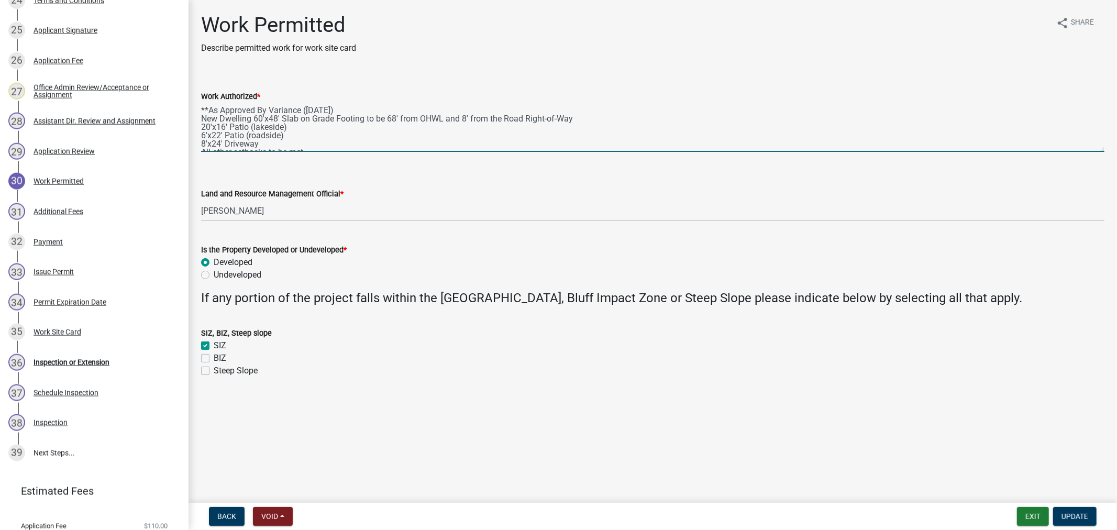
click at [221, 126] on textarea "**As Approved By Variance ([DATE]) New Dwelling 60'x48' Slab on Grade Footing t…" at bounding box center [653, 127] width 904 height 49
click at [257, 112] on textarea "**As Approved By Variance ([DATE]) New Dwelling 60'x48' Slab on Grade Footing t…" at bounding box center [653, 127] width 904 height 49
type textarea "**As Approved By Variance ([DATE]) New Dwelling 60'x48' Slab on Grade Footing t…"
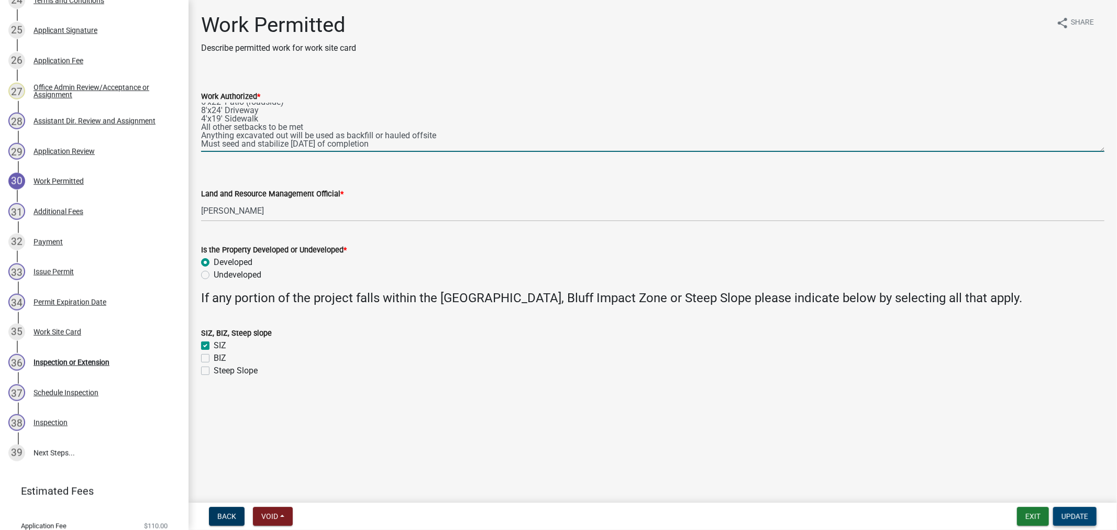
click at [1061, 522] on button "Update" at bounding box center [1074, 516] width 43 height 19
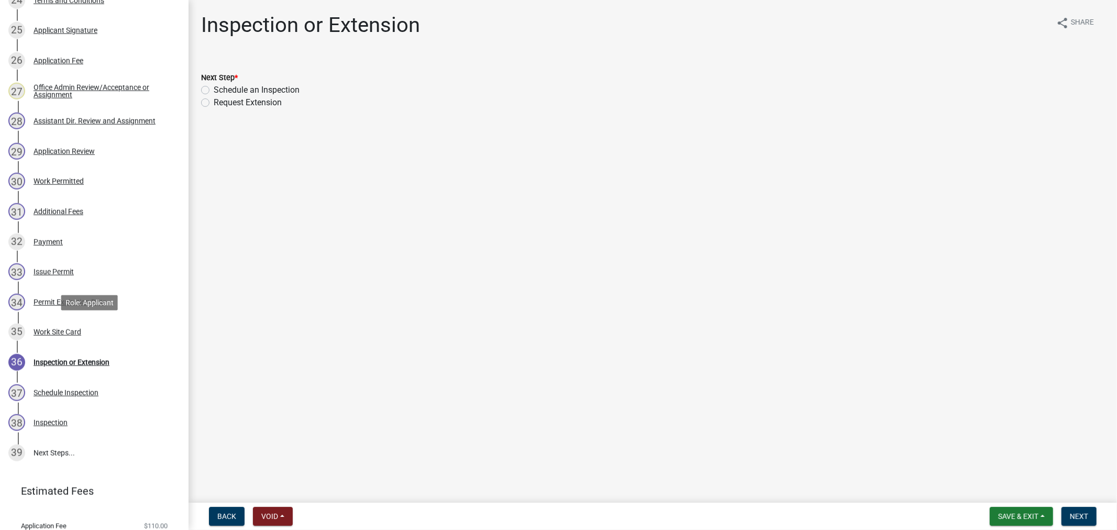
click at [58, 325] on div "35 Work Site Card" at bounding box center [89, 332] width 163 height 17
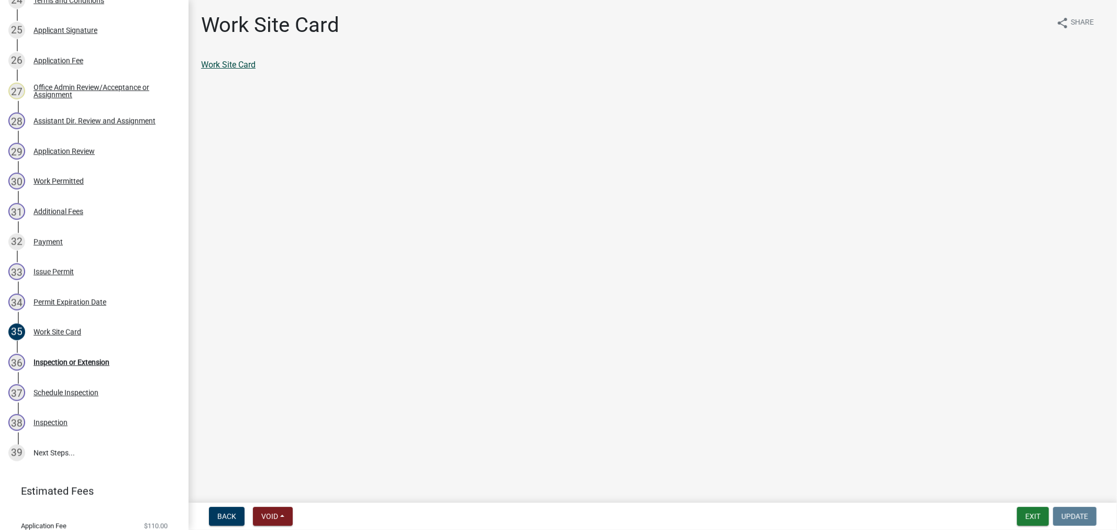
click at [236, 69] on link "Work Site Card" at bounding box center [228, 65] width 54 height 10
